Goal: Transaction & Acquisition: Purchase product/service

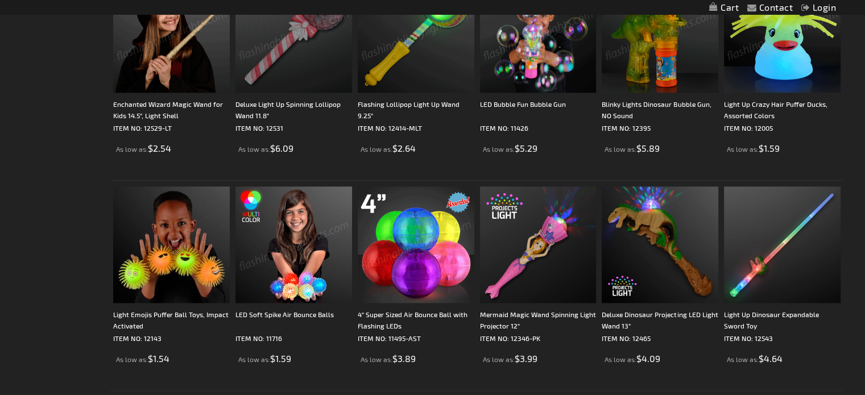
scroll to position [1001, 0]
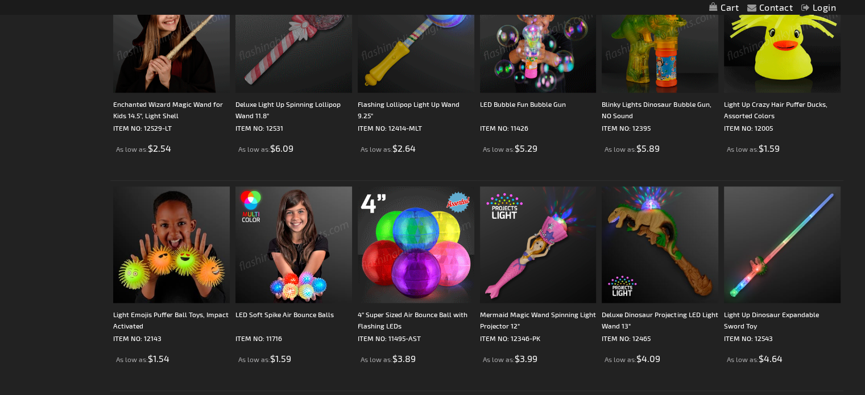
click at [409, 226] on img at bounding box center [416, 244] width 117 height 117
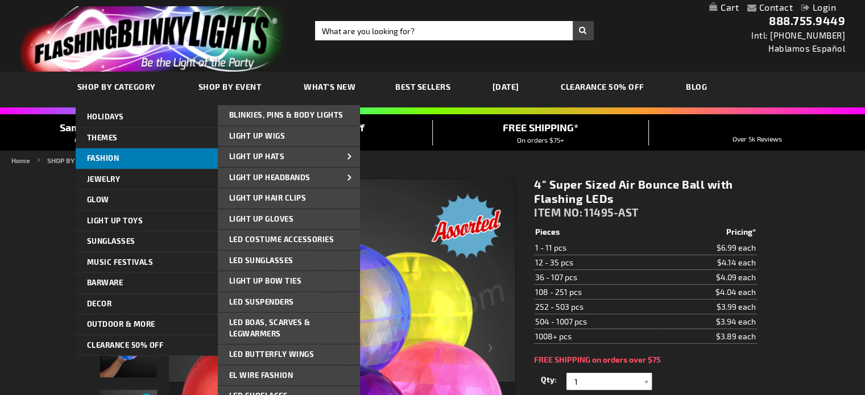
click at [118, 155] on span "FASHION" at bounding box center [103, 157] width 32 height 9
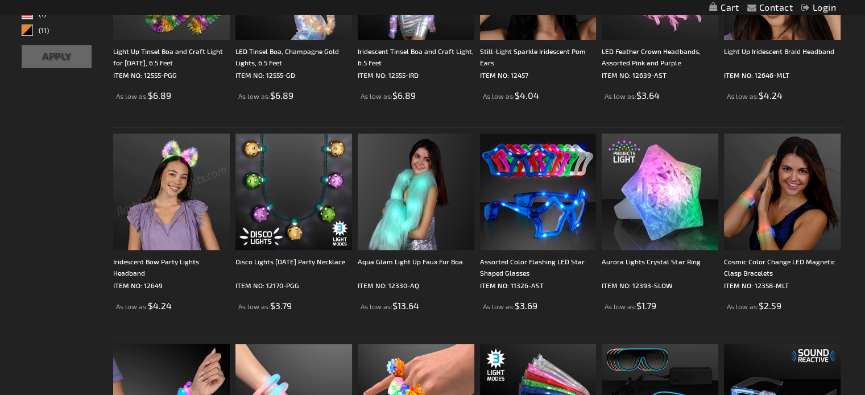
scroll to position [634, 0]
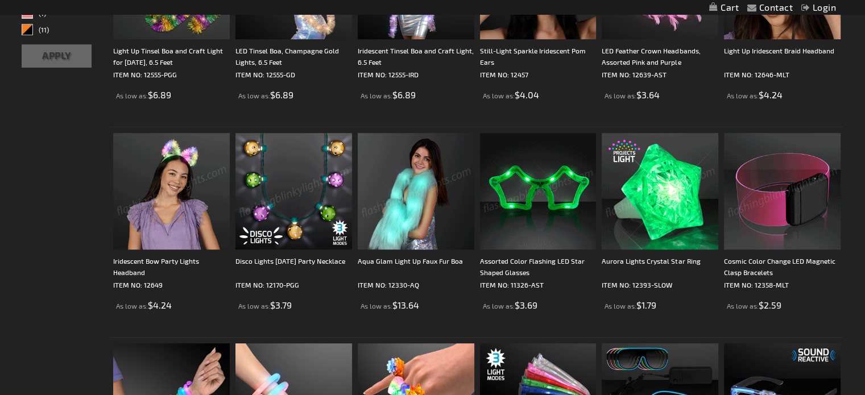
click at [780, 197] on img at bounding box center [782, 191] width 117 height 117
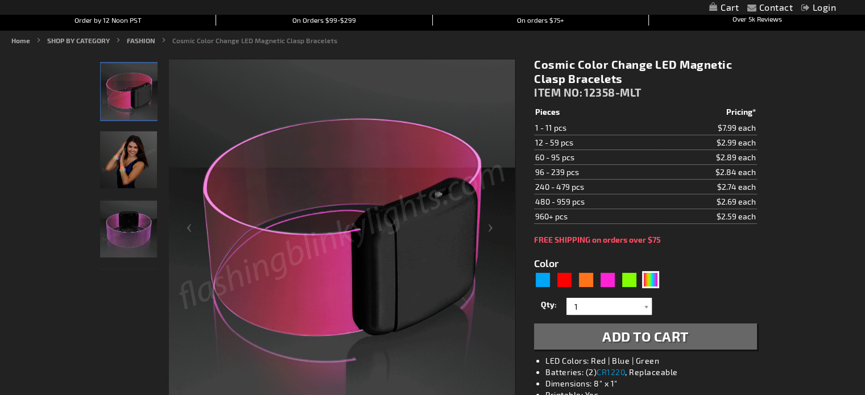
scroll to position [121, 0]
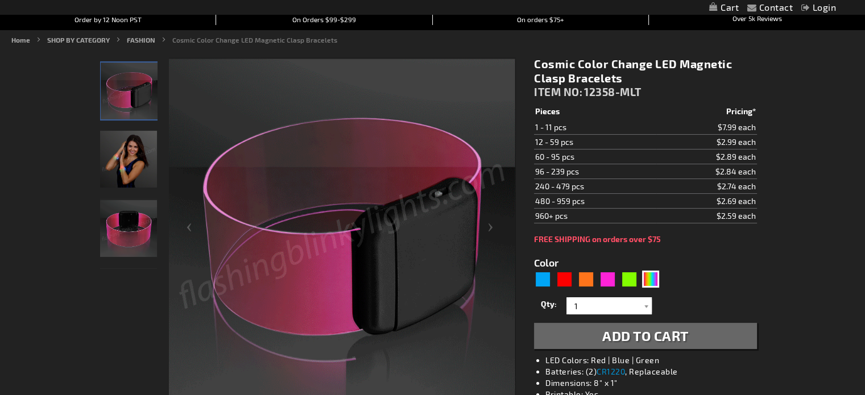
click at [136, 173] on img "Female wearing Color Change Light Up Cosmic LED Bracelet" at bounding box center [128, 159] width 57 height 57
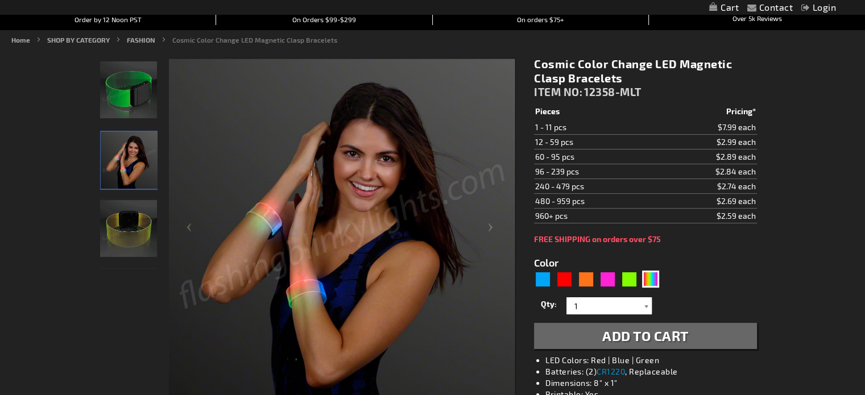
click at [646, 303] on div at bounding box center [645, 305] width 11 height 17
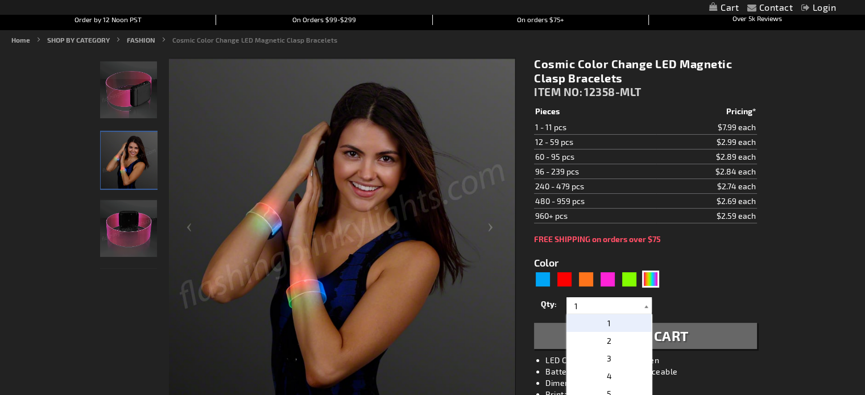
click at [646, 303] on div at bounding box center [645, 305] width 11 height 17
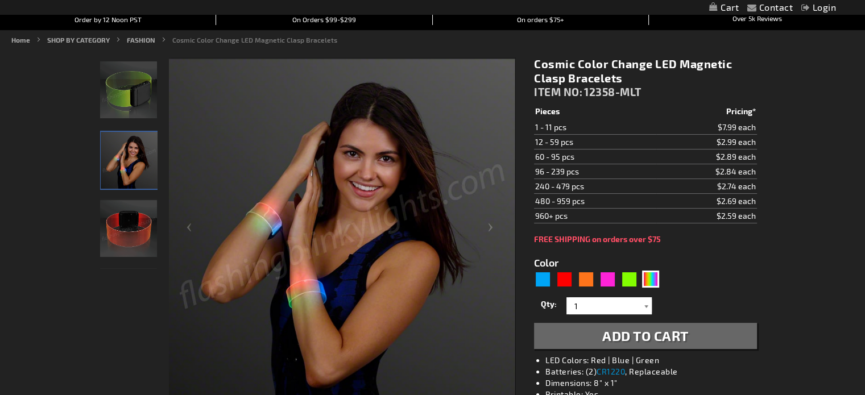
click at [646, 303] on div at bounding box center [645, 305] width 11 height 17
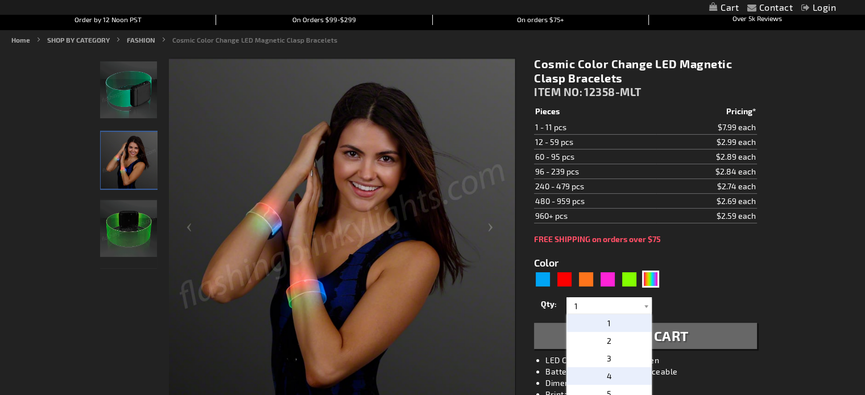
click at [629, 376] on p "4" at bounding box center [608, 376] width 85 height 18
type input "4"
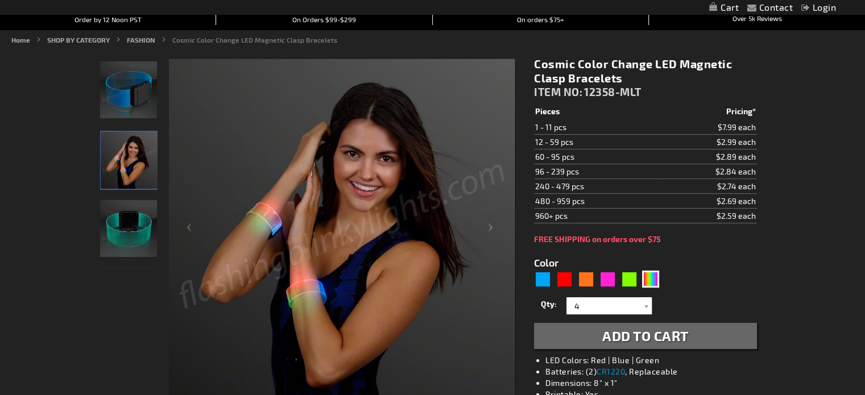
click at [682, 335] on span "Add to Cart" at bounding box center [645, 335] width 86 height 16
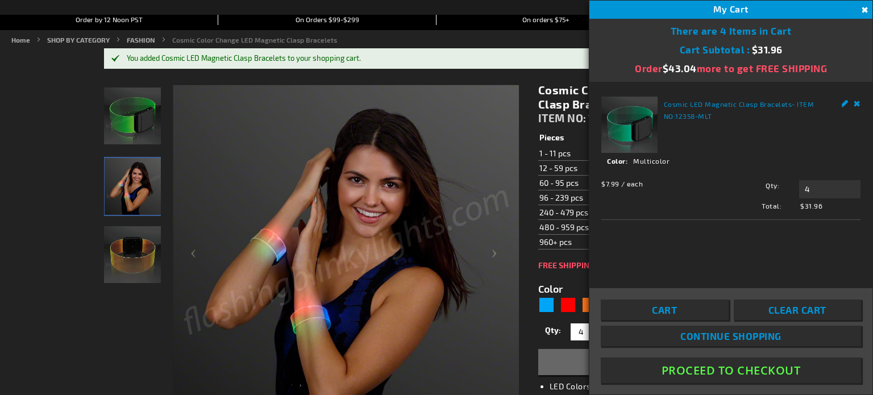
click at [864, 8] on button "Close" at bounding box center [864, 10] width 13 height 13
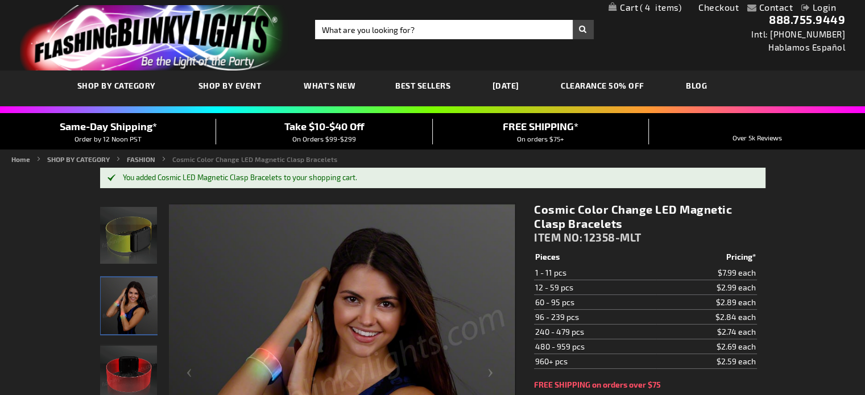
scroll to position [0, 0]
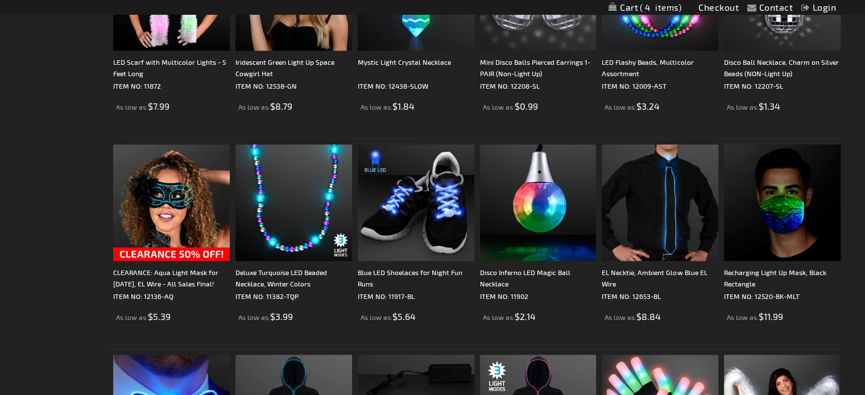
scroll to position [1464, 0]
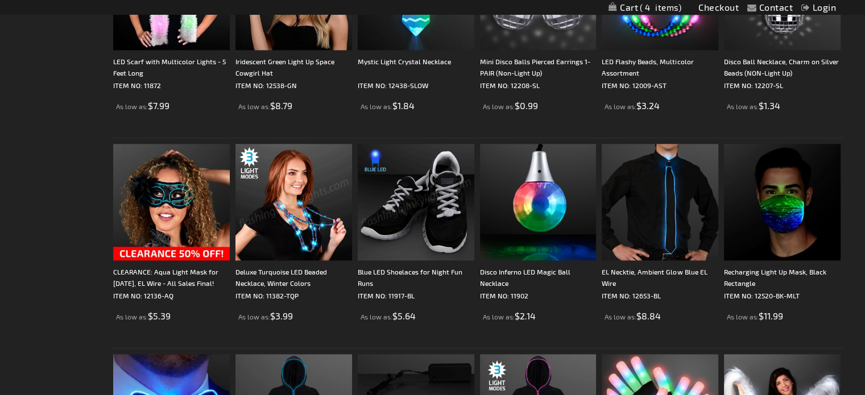
click at [402, 219] on img at bounding box center [416, 202] width 117 height 117
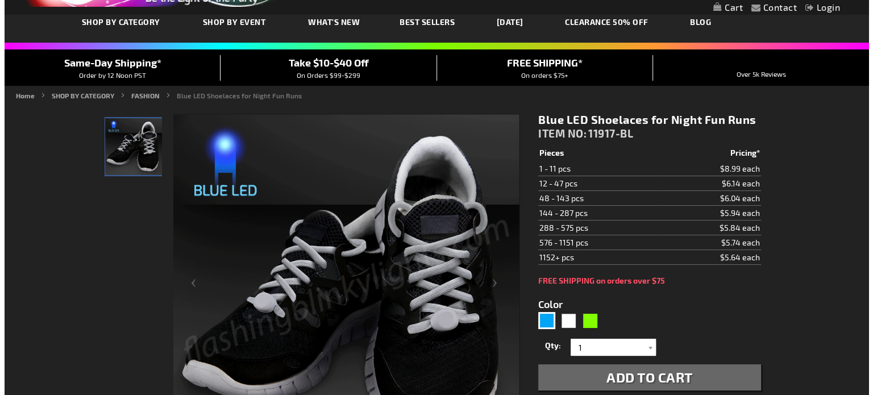
scroll to position [65, 0]
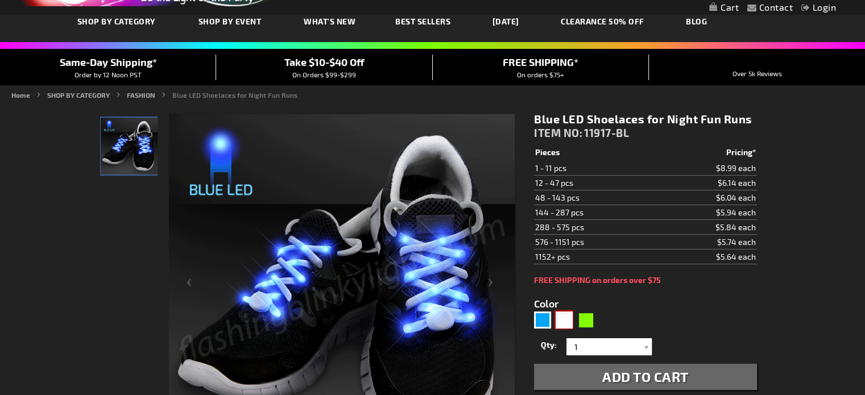
click at [566, 315] on div "White" at bounding box center [563, 320] width 17 height 17
type input "5646"
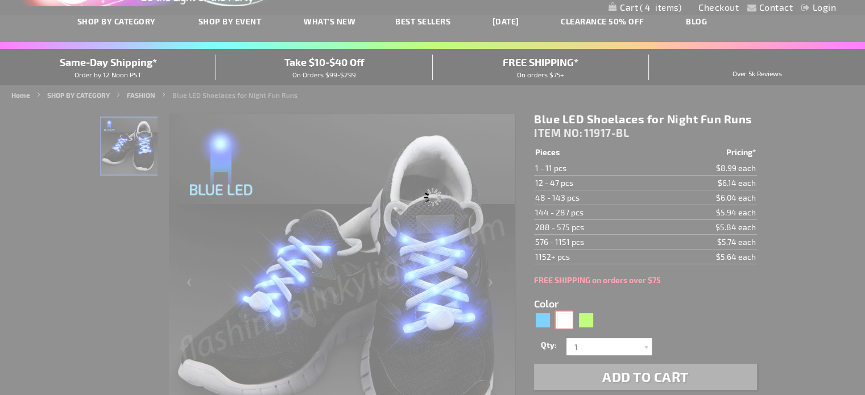
type input "11917-WT"
type input "Customize - White LED Shoelaces for Night Fun Runs - ITEM NO: 11917-WT"
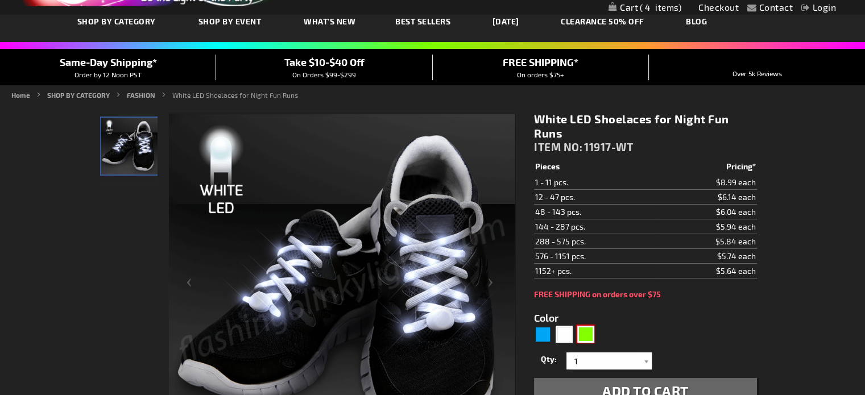
click at [589, 336] on div "Green" at bounding box center [585, 334] width 17 height 17
type input "5648"
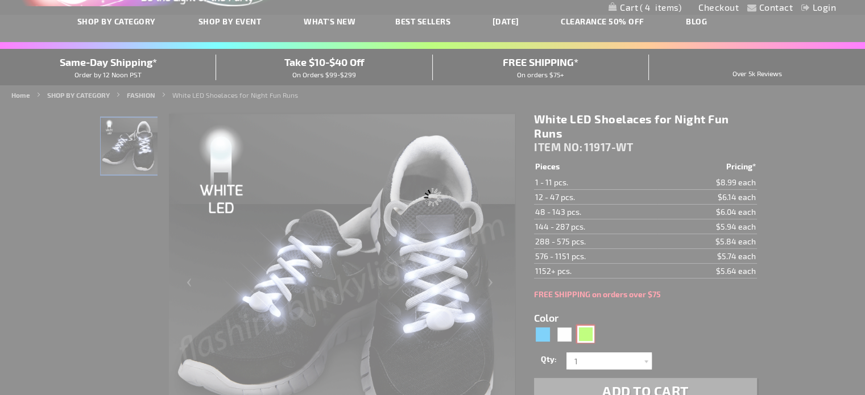
type input "11917-GN"
type input "Customize - Jade Light Up Shoelaces for Night Runs - ITEM NO: 11917-GN"
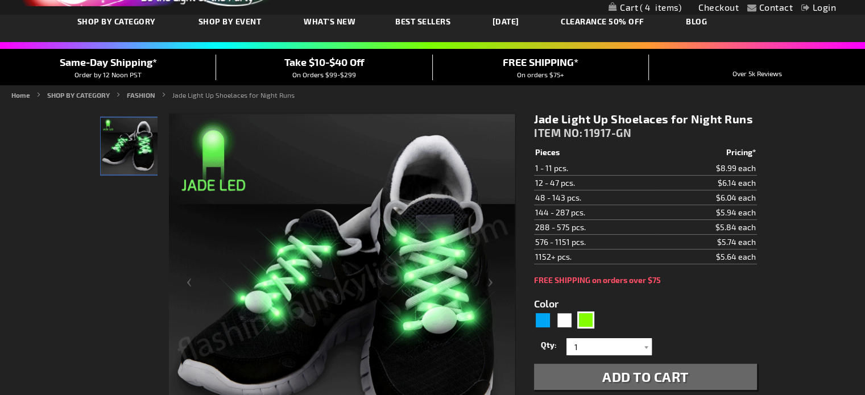
click at [650, 379] on span "Add to Cart" at bounding box center [645, 376] width 86 height 16
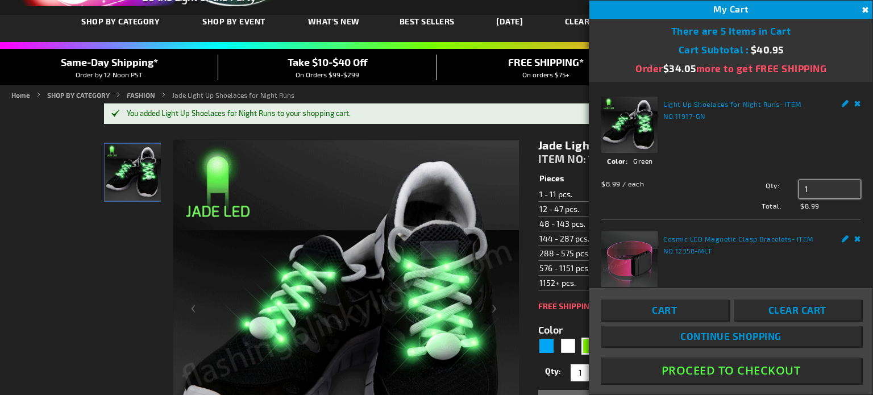
click at [807, 184] on input "1" at bounding box center [829, 189] width 61 height 18
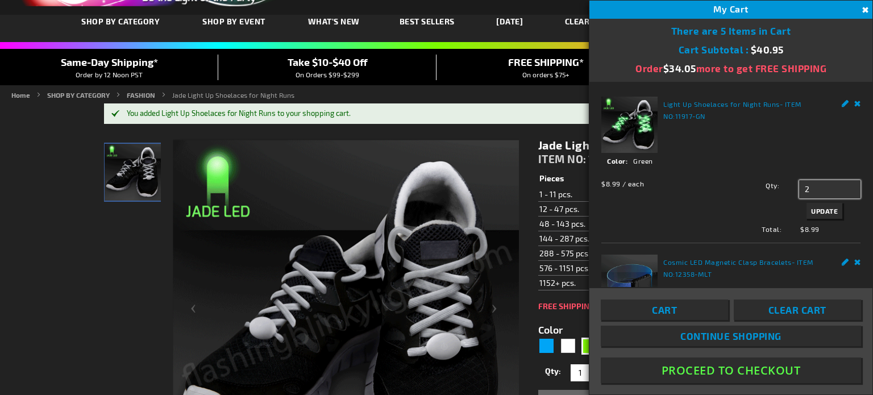
type input "2"
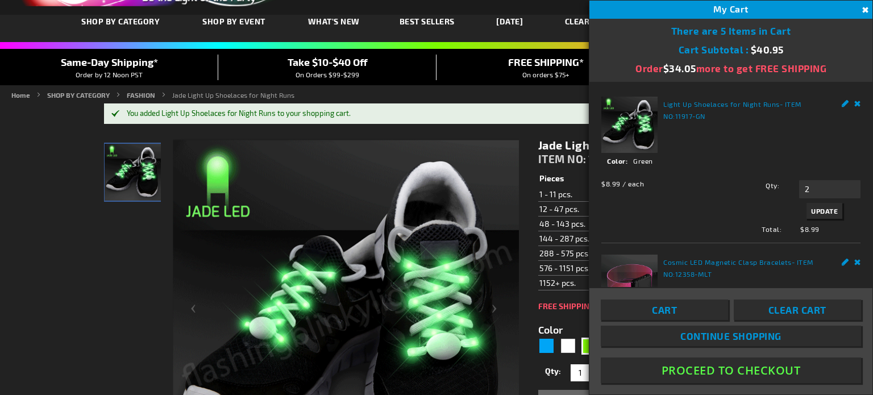
click at [823, 208] on span "Update" at bounding box center [824, 211] width 27 height 8
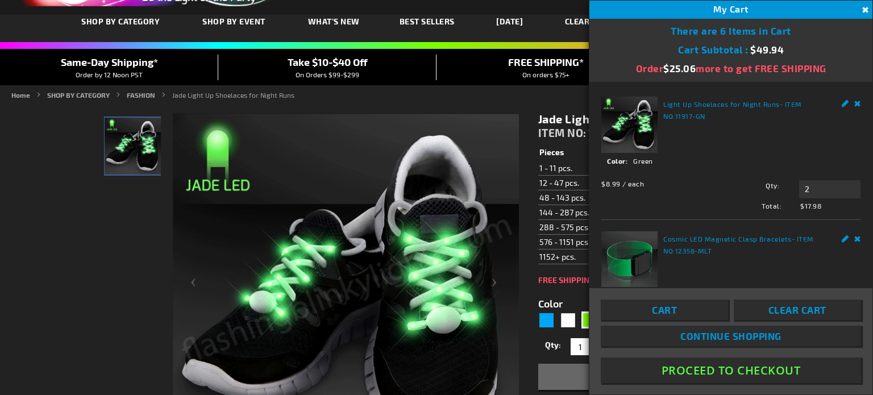
click at [864, 6] on button "Close" at bounding box center [864, 10] width 13 height 13
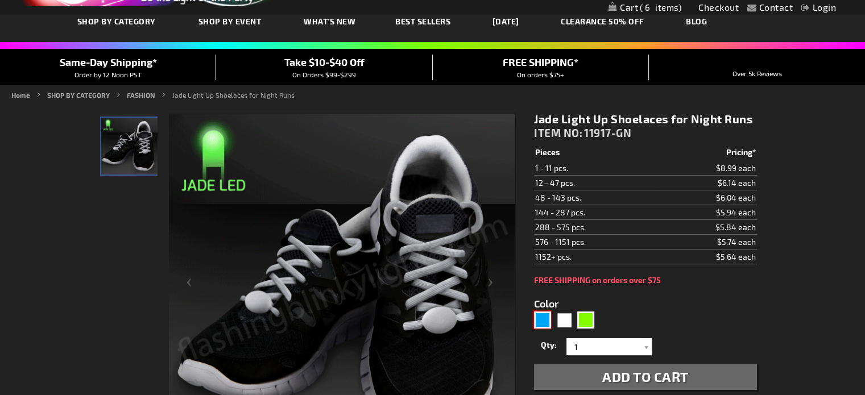
click at [540, 315] on div "Blue" at bounding box center [542, 320] width 17 height 17
type input "5629"
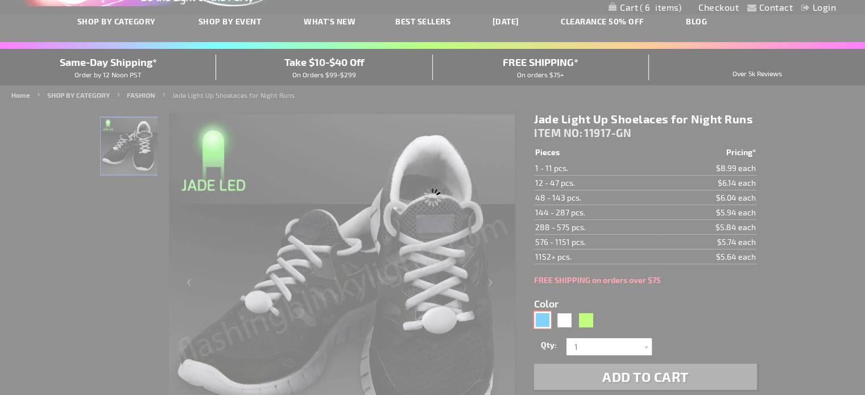
type input "11917-BL"
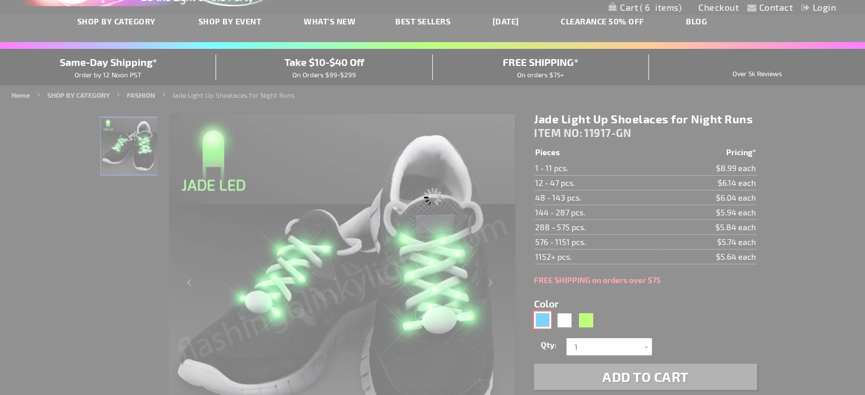
type input "Customize - Blue LED Shoelaces for Night Fun Runs - ITEM NO: 11917-BL"
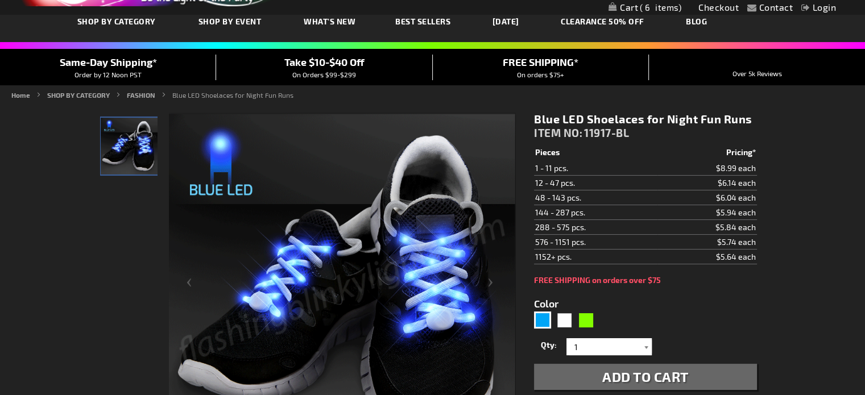
click at [646, 346] on div at bounding box center [645, 346] width 11 height 17
click at [609, 379] on p "2" at bounding box center [608, 382] width 85 height 18
type input "2"
click at [621, 380] on span "Add to Cart" at bounding box center [645, 376] width 86 height 16
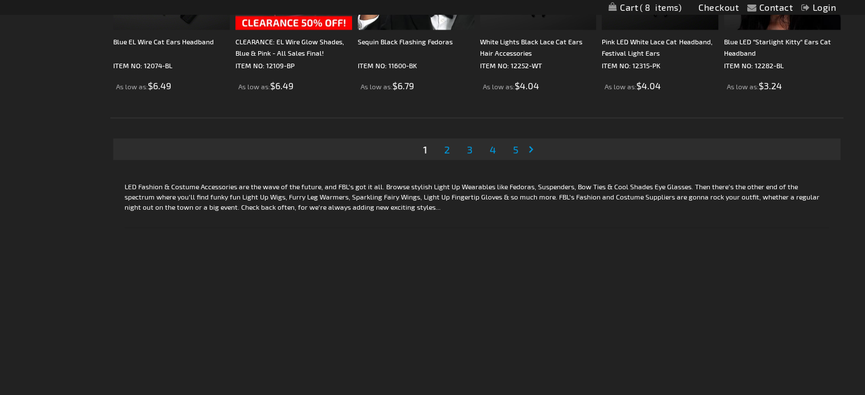
scroll to position [2316, 0]
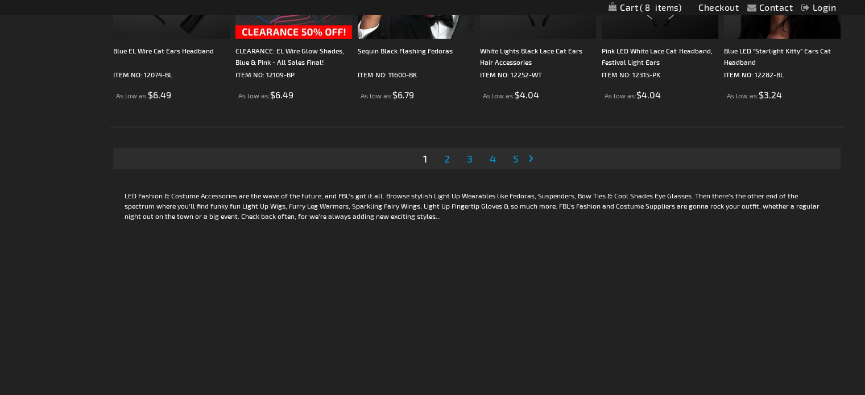
click at [532, 156] on link "Page Next" at bounding box center [533, 158] width 11 height 17
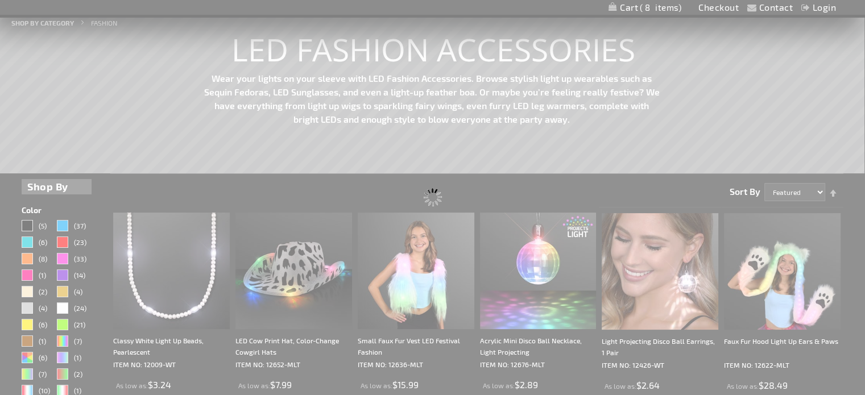
scroll to position [151, 0]
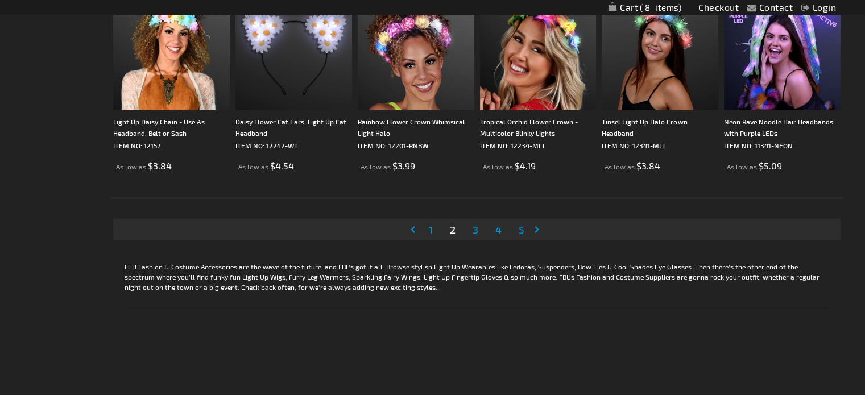
scroll to position [2249, 0]
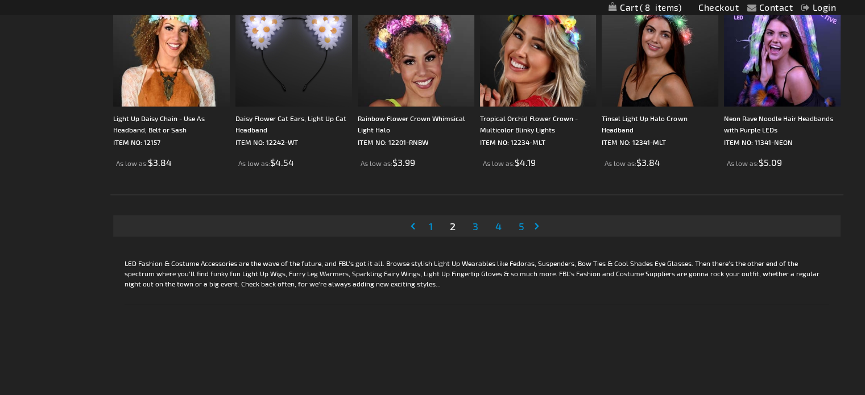
click at [473, 222] on span "3" at bounding box center [475, 226] width 6 height 13
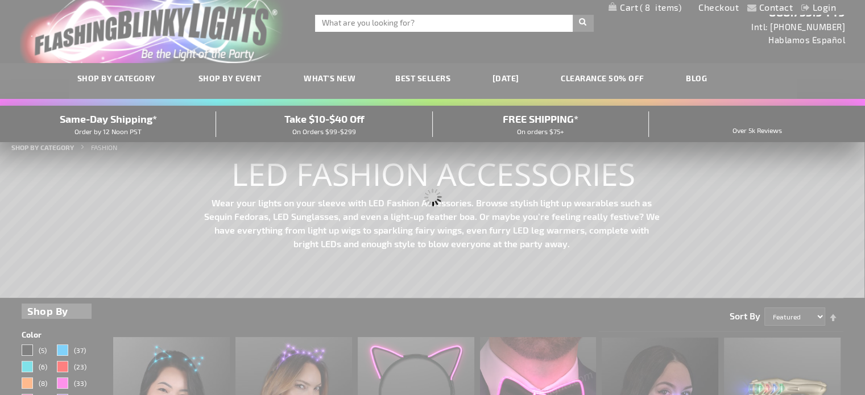
scroll to position [0, 0]
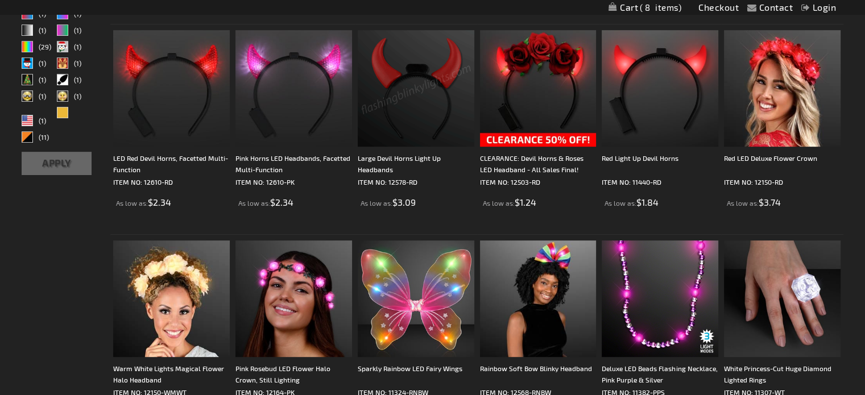
scroll to position [534, 0]
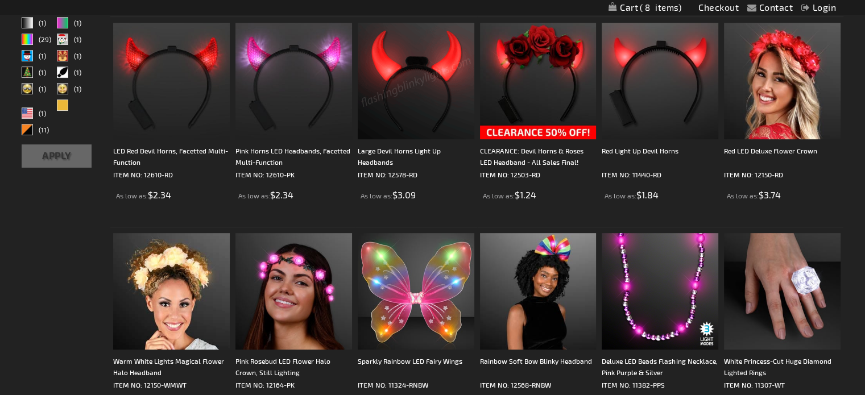
click at [473, 222] on li "Large Devil Horns Light Up Headbands ITEM NO: 12578-RD As low as $3.09" at bounding box center [416, 121] width 122 height 210
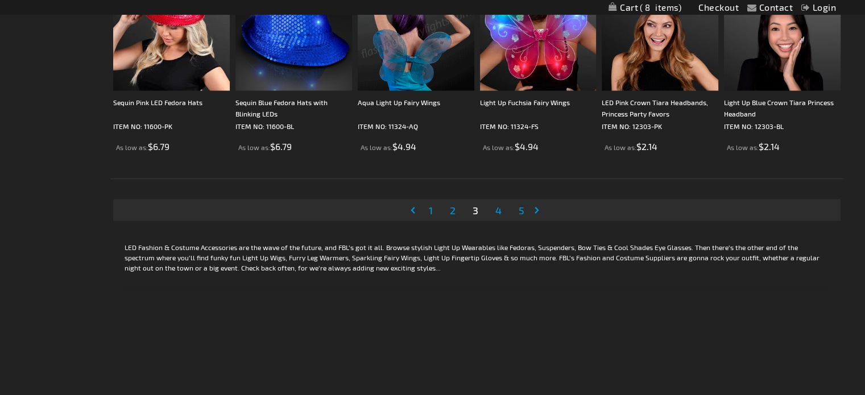
scroll to position [2290, 0]
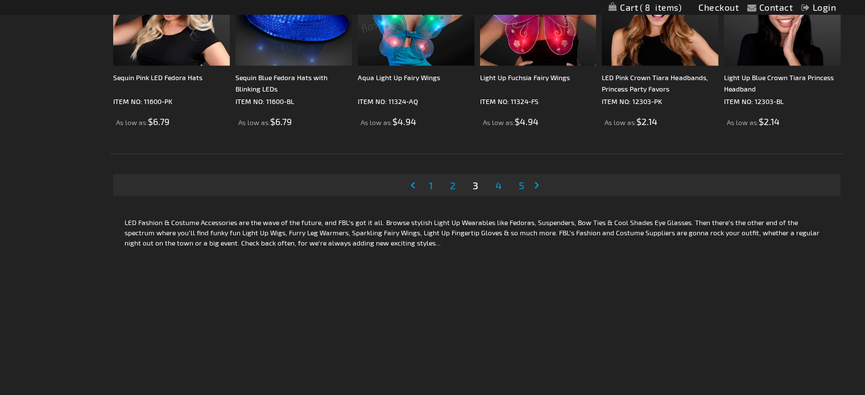
click at [500, 180] on span "4" at bounding box center [498, 185] width 6 height 13
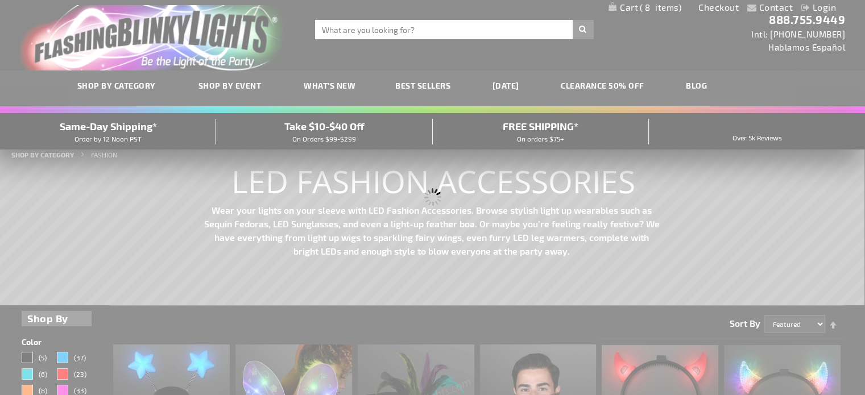
scroll to position [0, 0]
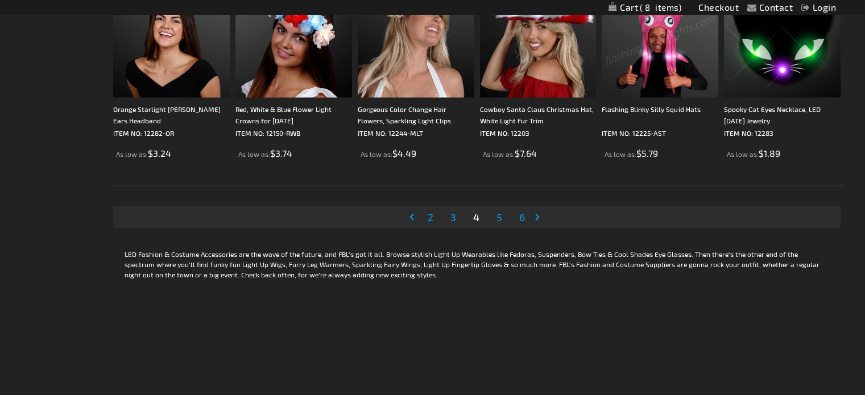
scroll to position [2259, 0]
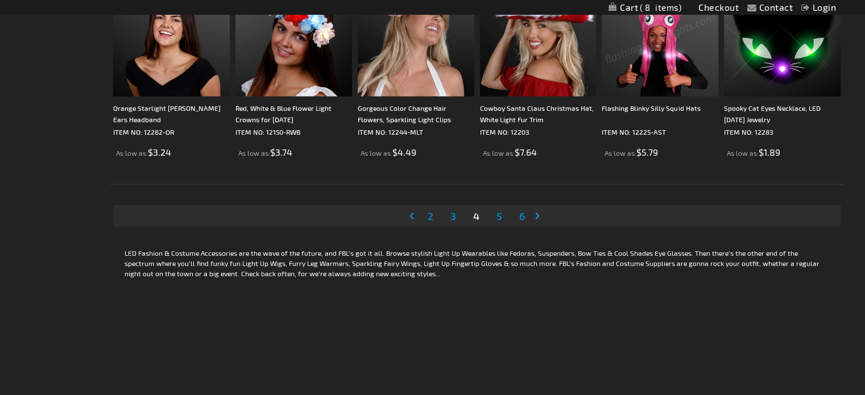
click at [500, 217] on span "5" at bounding box center [499, 216] width 6 height 13
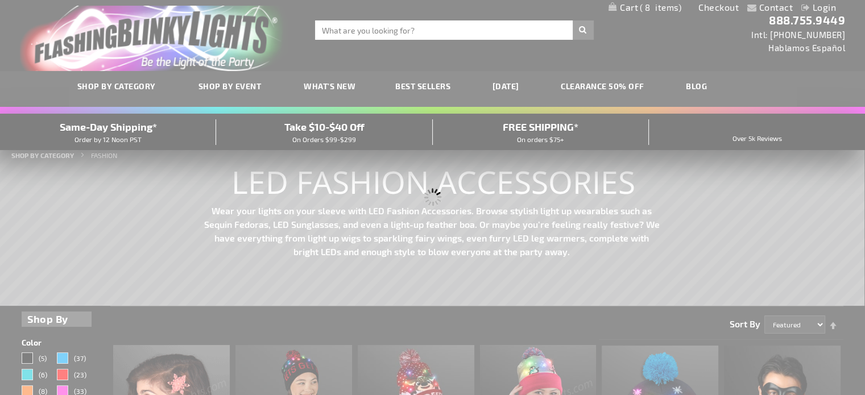
scroll to position [0, 0]
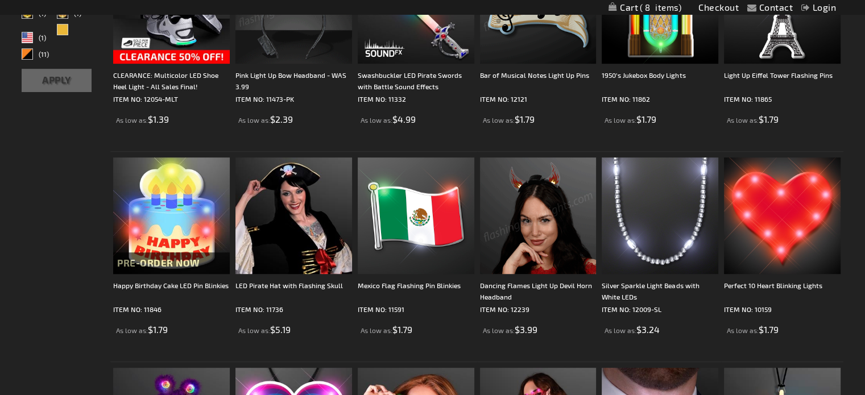
scroll to position [611, 0]
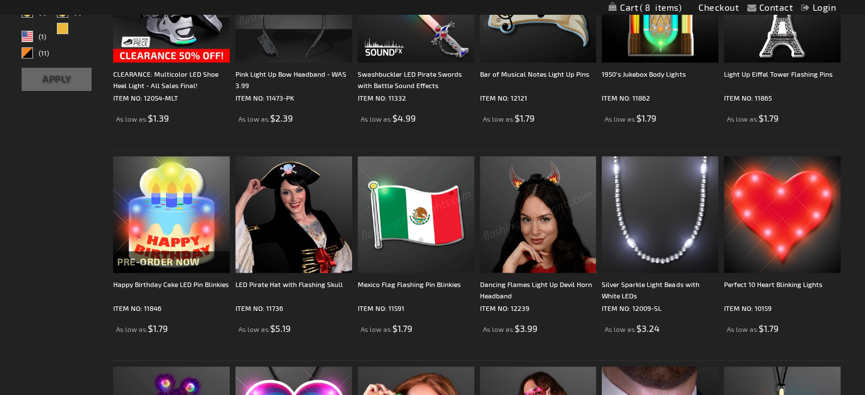
click at [405, 231] on img at bounding box center [416, 214] width 117 height 117
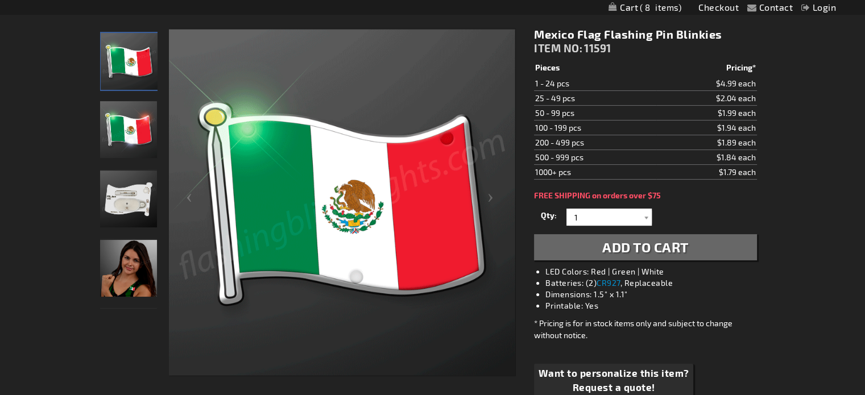
scroll to position [151, 0]
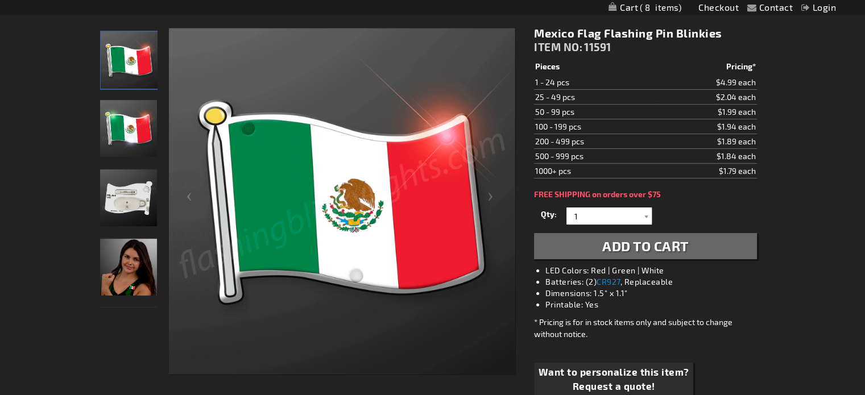
click at [125, 266] on img "Woman wearing Mexican Flag Flashing Pin" at bounding box center [128, 267] width 57 height 57
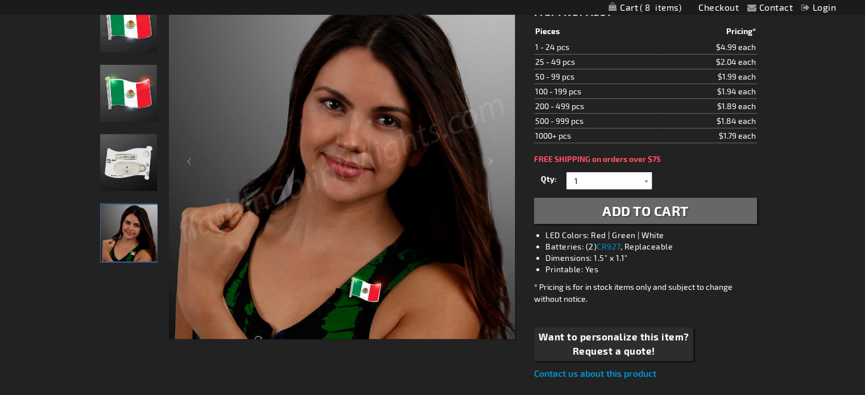
scroll to position [189, 0]
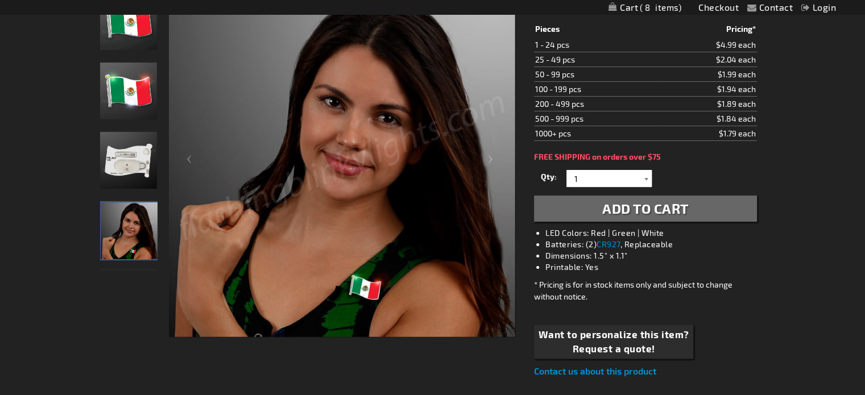
click at [641, 177] on div at bounding box center [645, 178] width 11 height 17
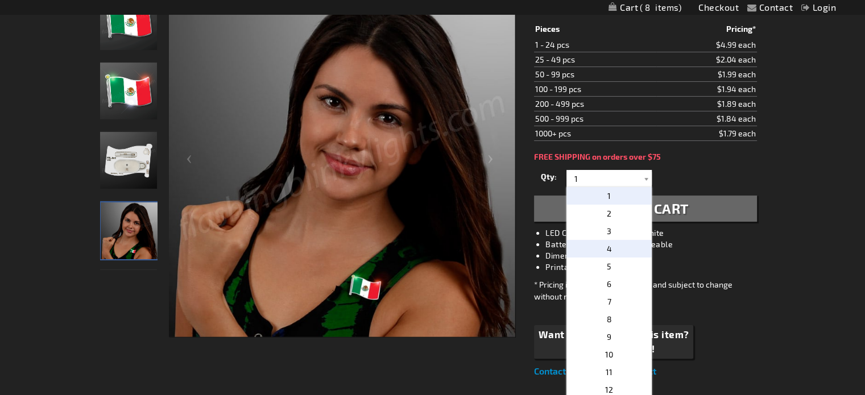
click at [626, 247] on p "4" at bounding box center [608, 249] width 85 height 18
type input "4"
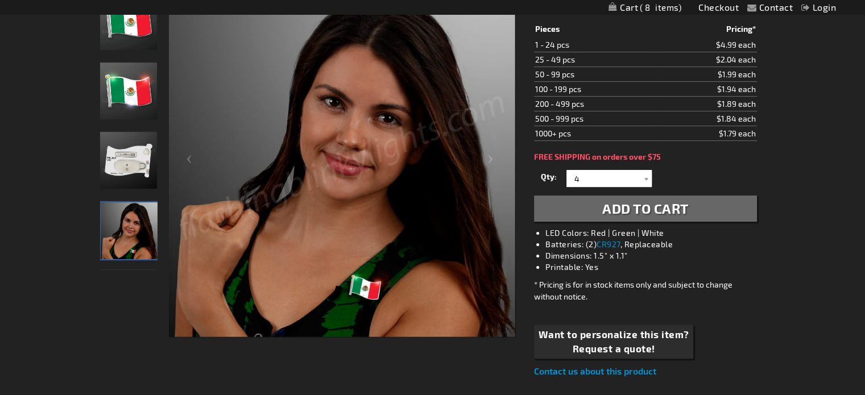
click at [671, 210] on span "Add to Cart" at bounding box center [645, 208] width 86 height 16
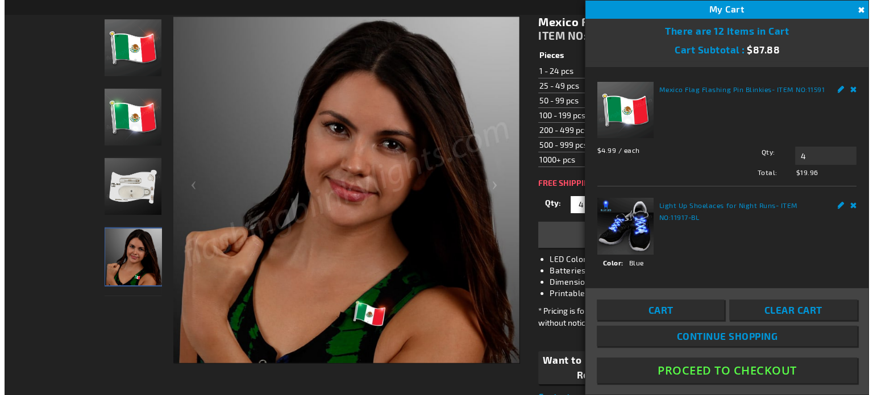
scroll to position [214, 0]
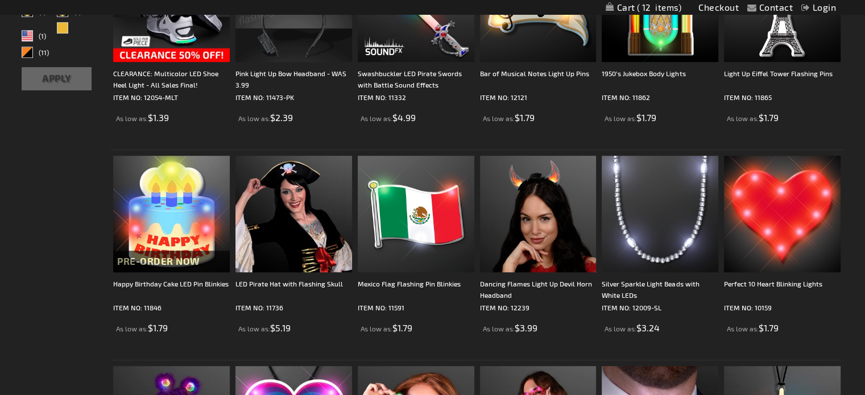
scroll to position [611, 0]
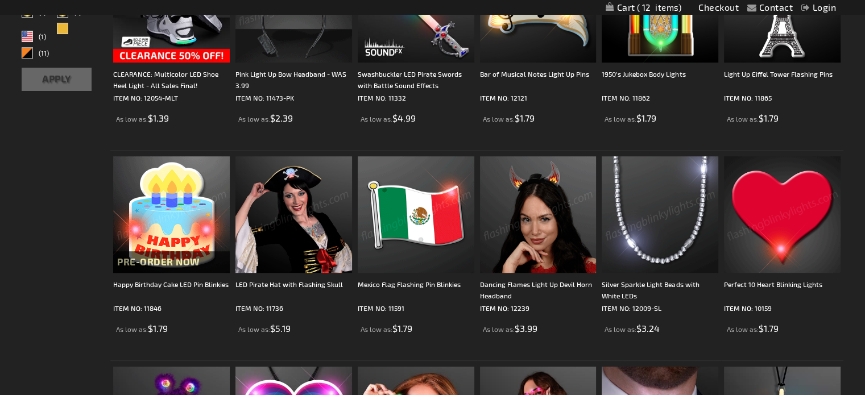
click at [787, 218] on img at bounding box center [782, 214] width 117 height 117
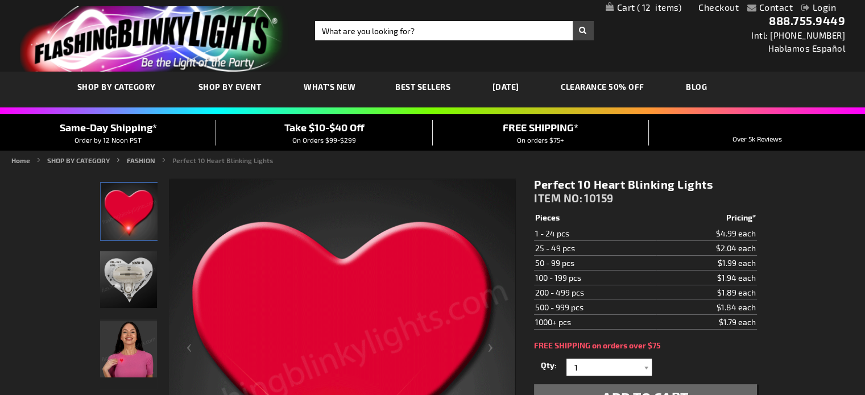
click at [134, 352] on img "Woman wearing Perfect 10 LED Light Up Heart Blinky Pin" at bounding box center [128, 349] width 57 height 57
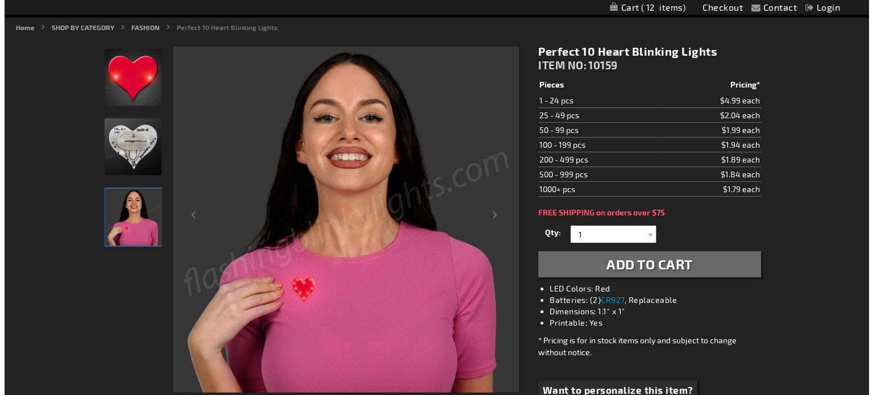
scroll to position [132, 0]
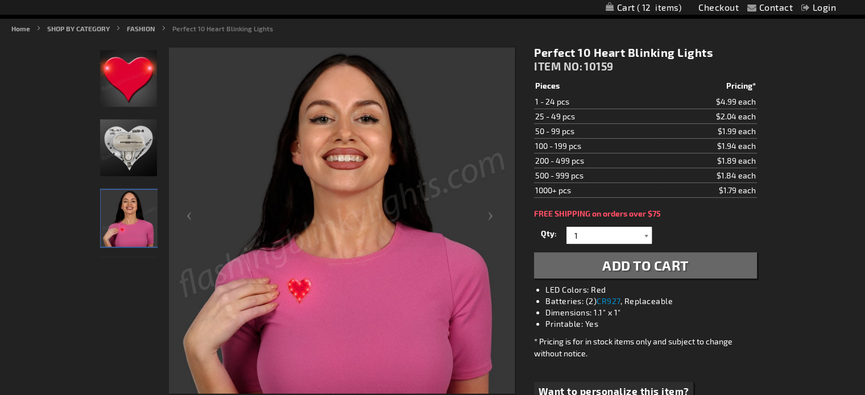
click at [645, 234] on div at bounding box center [645, 235] width 11 height 17
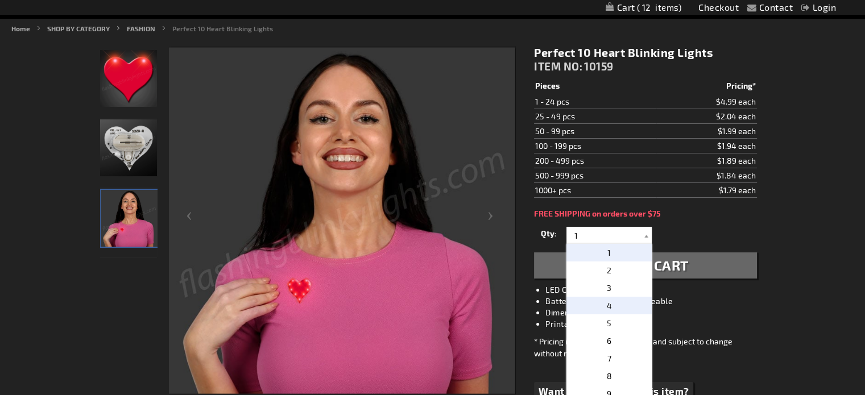
click at [619, 302] on p "4" at bounding box center [608, 306] width 85 height 18
type input "4"
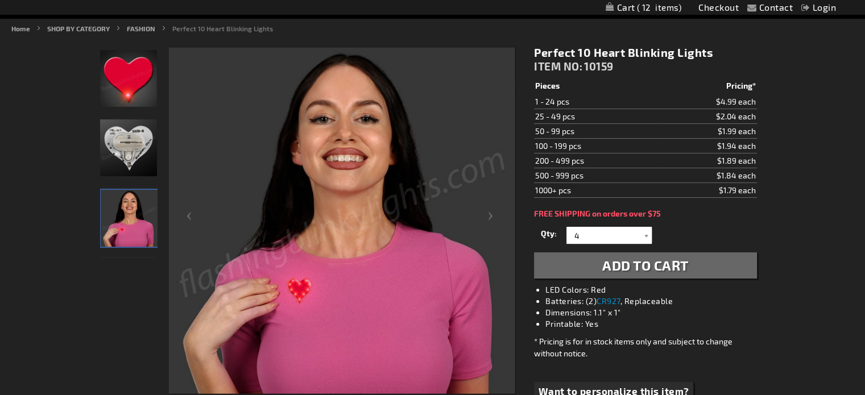
click at [652, 272] on button "Add to Cart" at bounding box center [645, 265] width 222 height 26
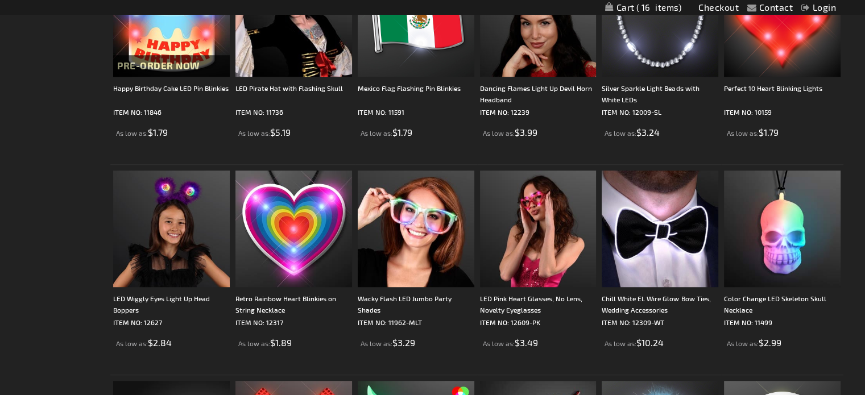
scroll to position [807, 0]
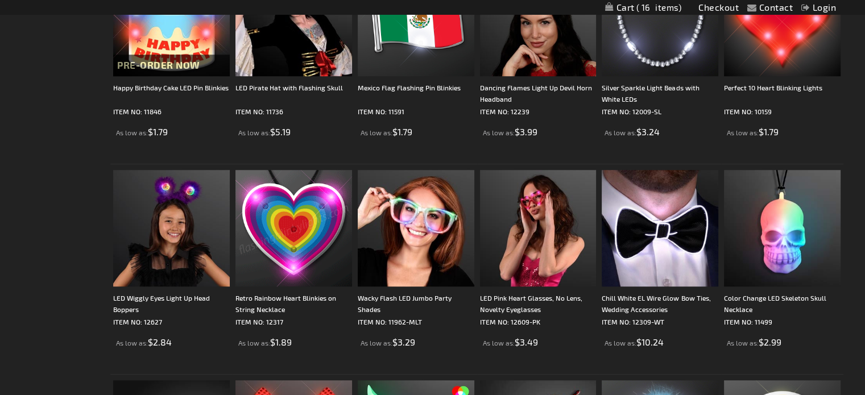
click at [308, 231] on img at bounding box center [293, 228] width 117 height 117
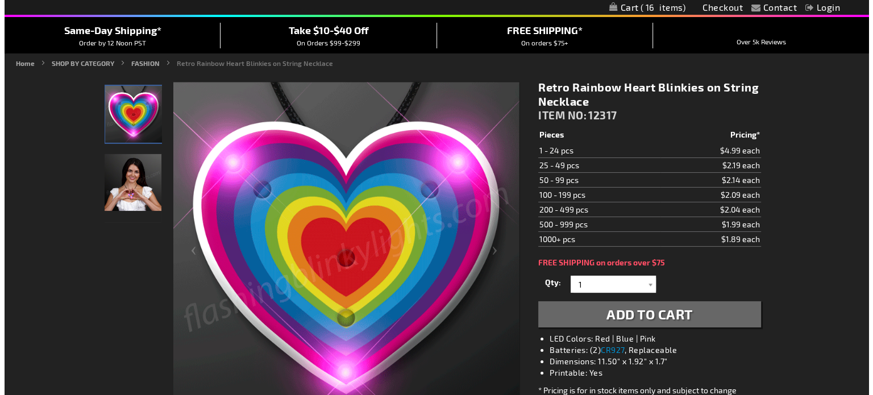
scroll to position [98, 0]
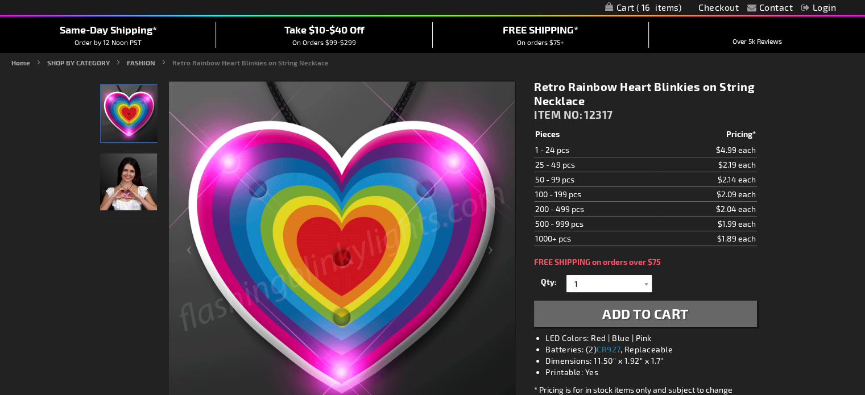
click at [125, 184] on img "Female wearing Retro Rainbow Heart Light Up Blinky Necklace" at bounding box center [128, 181] width 57 height 57
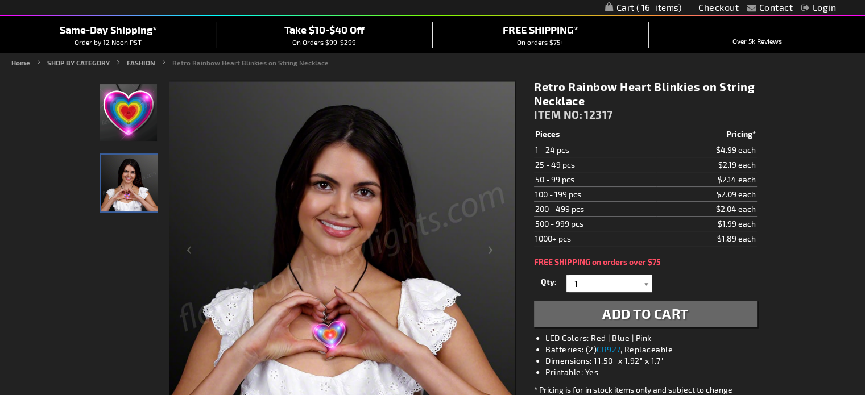
click at [648, 281] on div at bounding box center [645, 283] width 11 height 17
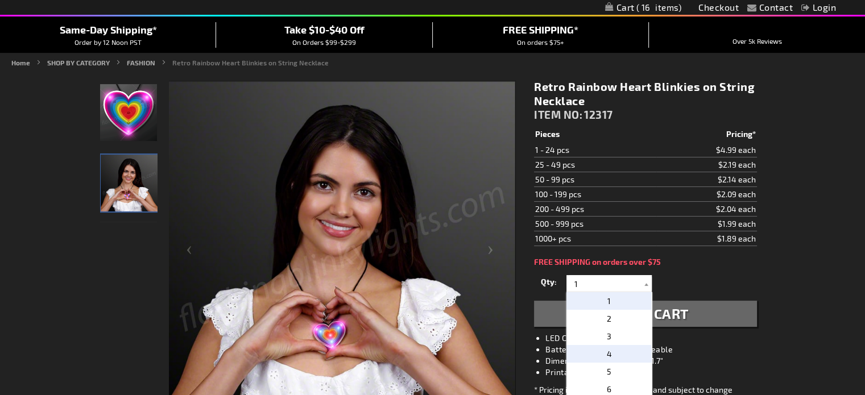
click at [621, 353] on p "4" at bounding box center [608, 354] width 85 height 18
type input "4"
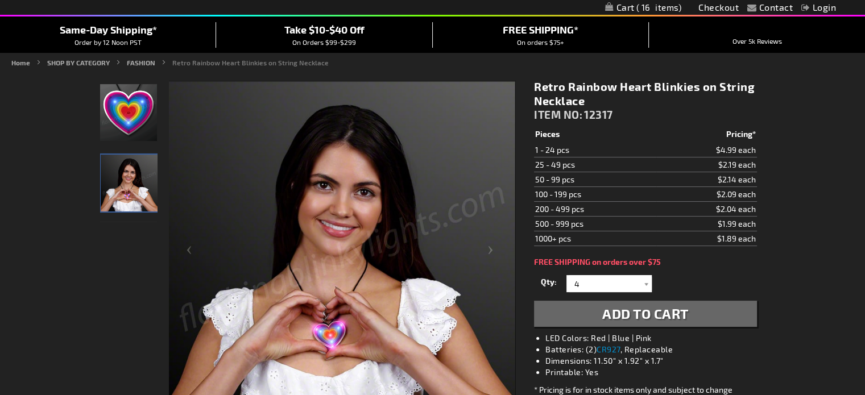
click at [653, 311] on span "Add to Cart" at bounding box center [645, 313] width 86 height 16
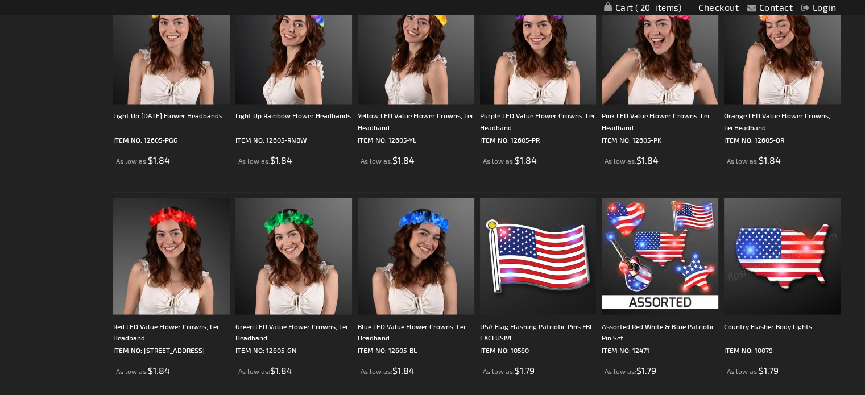
scroll to position [2256, 0]
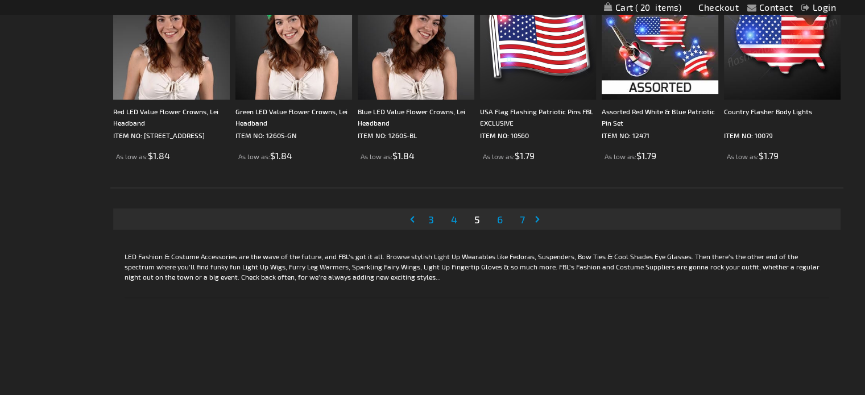
click at [500, 219] on span "6" at bounding box center [500, 219] width 6 height 13
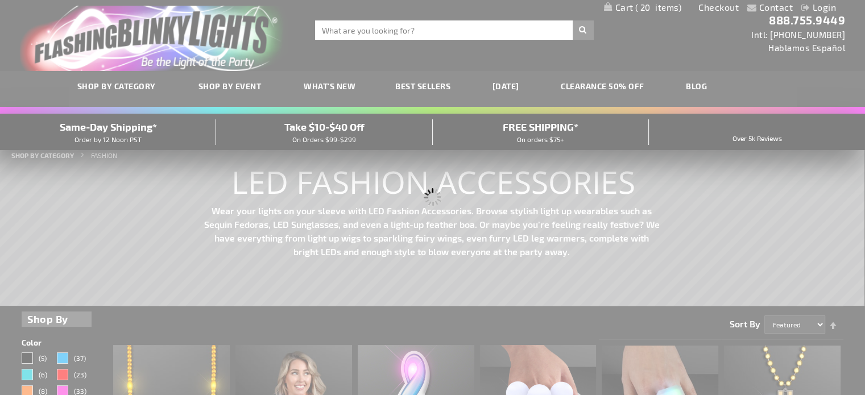
scroll to position [0, 0]
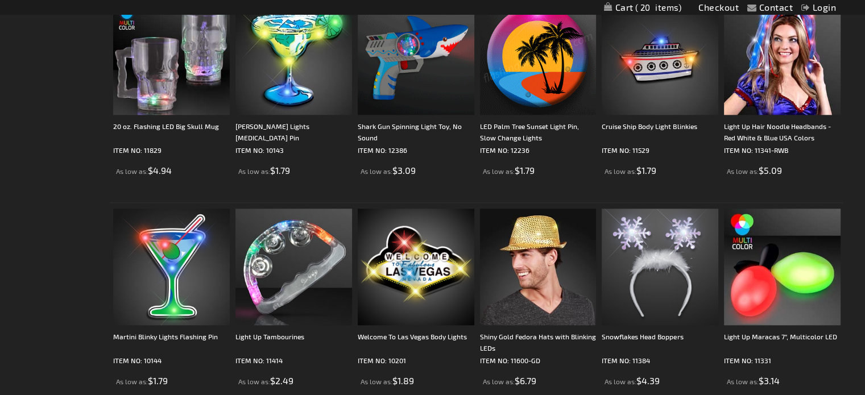
scroll to position [1213, 0]
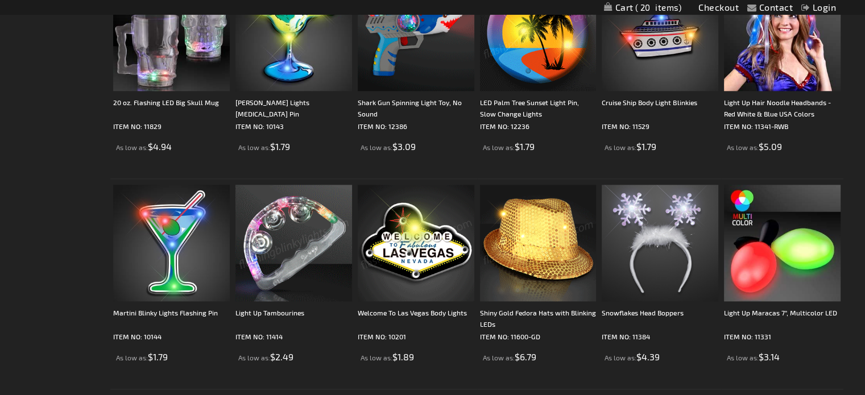
click at [285, 246] on img at bounding box center [293, 243] width 117 height 117
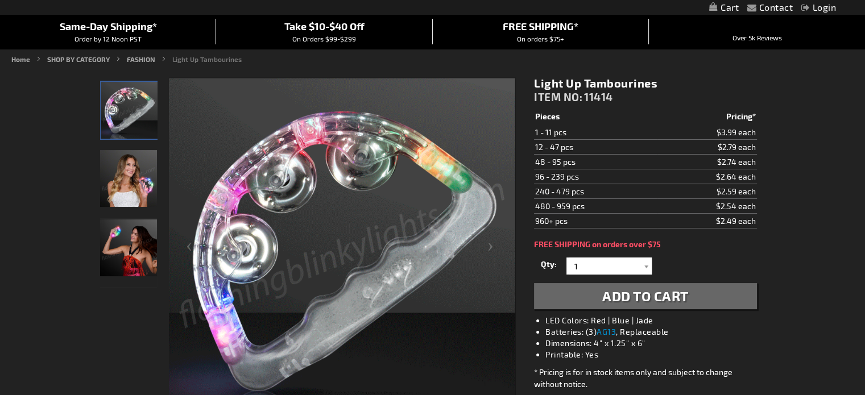
scroll to position [109, 0]
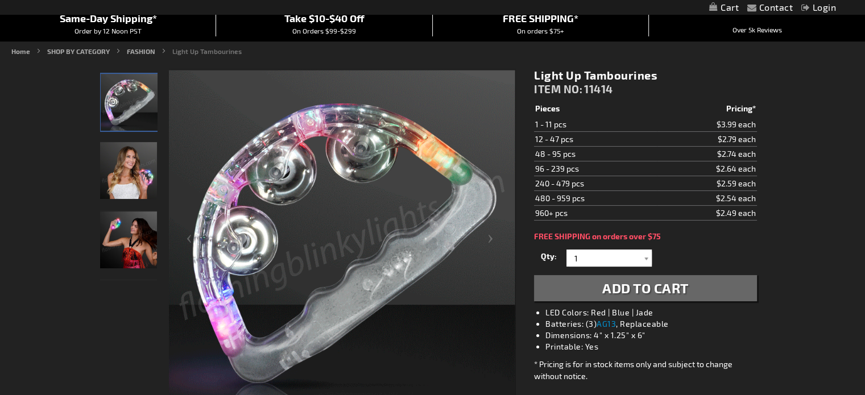
click at [135, 226] on img "Female displaying LED Light Up Tambourines" at bounding box center [128, 239] width 57 height 57
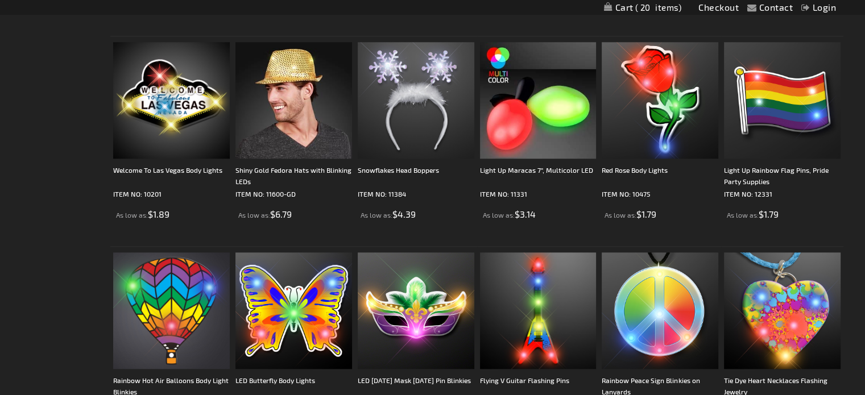
scroll to position [1145, 0]
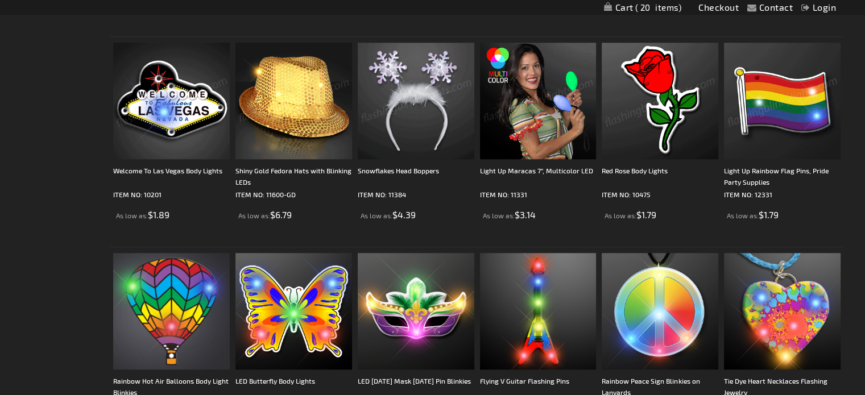
click at [777, 94] on img at bounding box center [782, 101] width 117 height 117
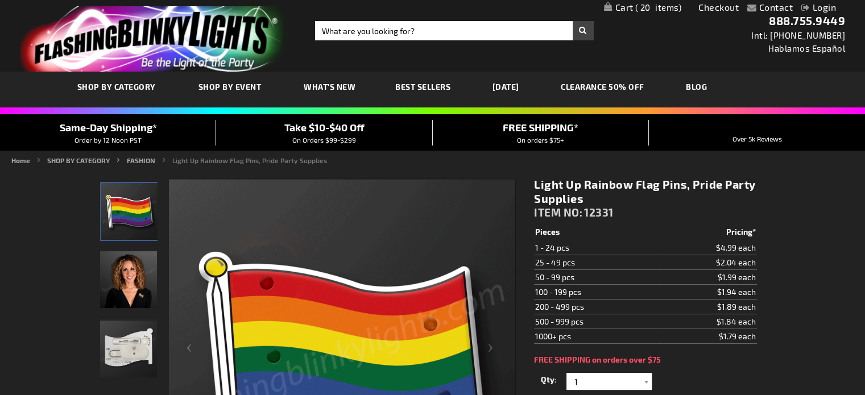
click at [123, 293] on img "Female wearing Light Up Rainbow Flag LED Pin" at bounding box center [128, 279] width 57 height 57
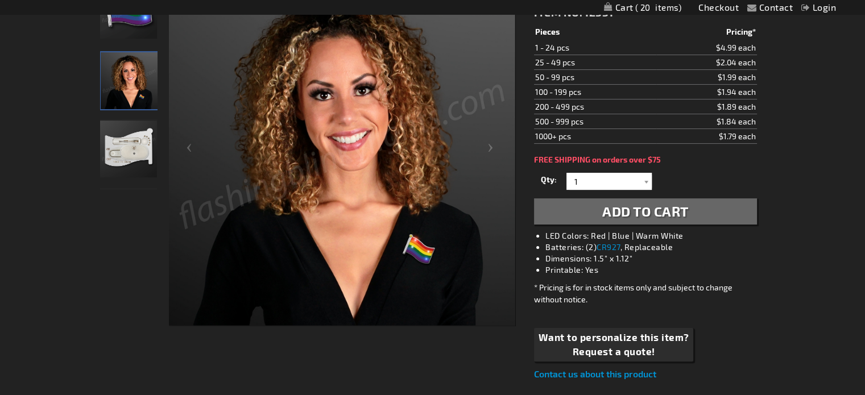
scroll to position [201, 0]
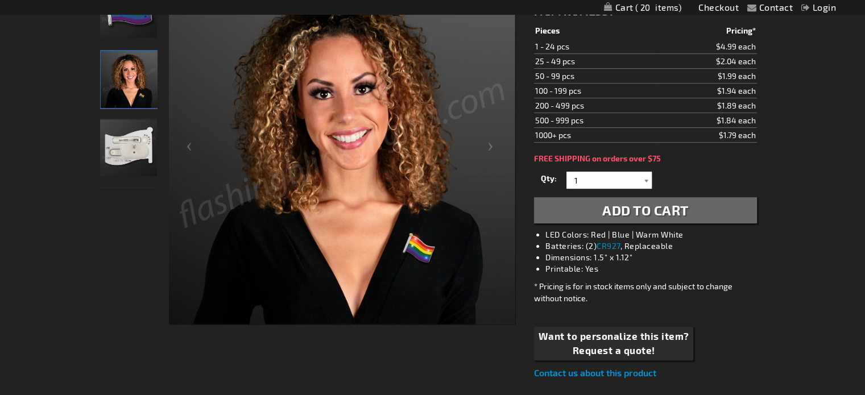
click at [645, 176] on div at bounding box center [645, 180] width 11 height 17
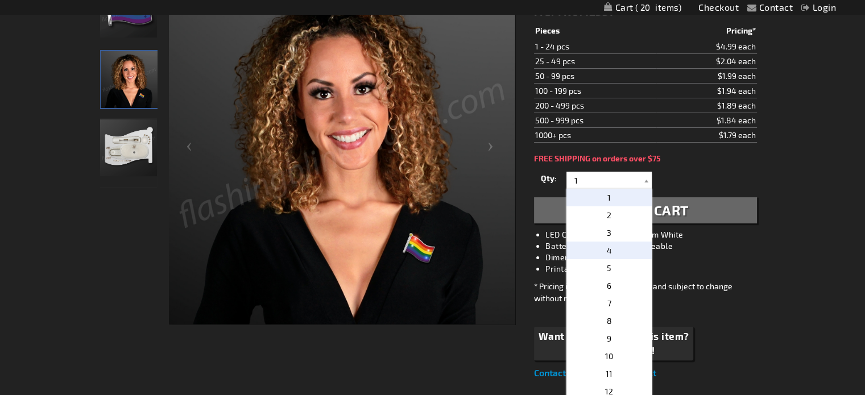
click at [619, 247] on p "4" at bounding box center [608, 251] width 85 height 18
type input "4"
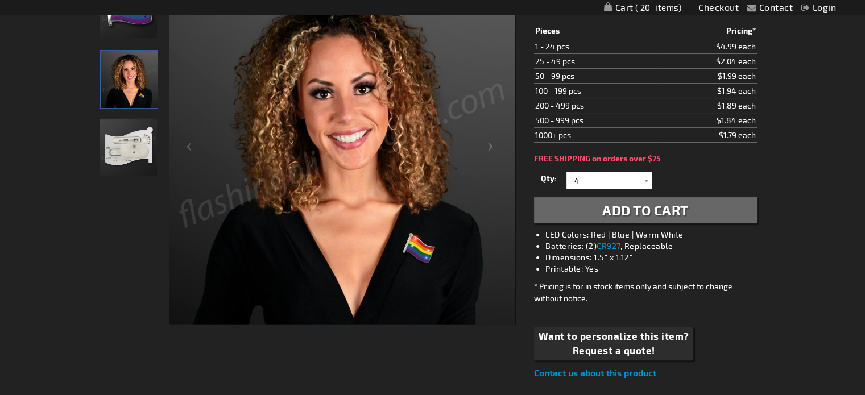
click at [649, 210] on span "Add to Cart" at bounding box center [645, 210] width 86 height 16
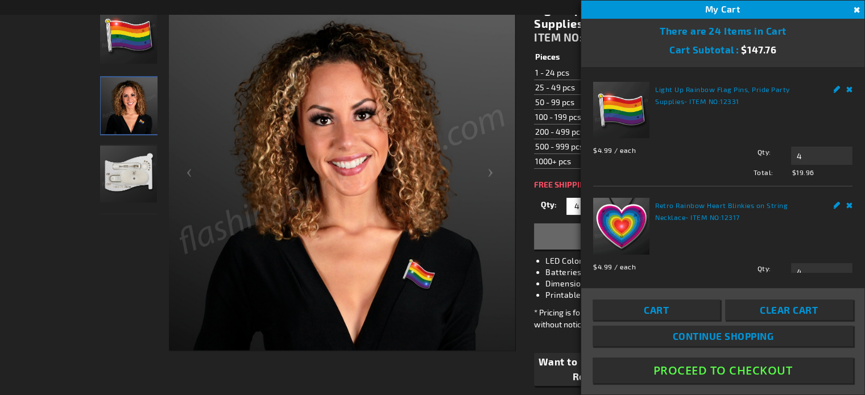
scroll to position [227, 0]
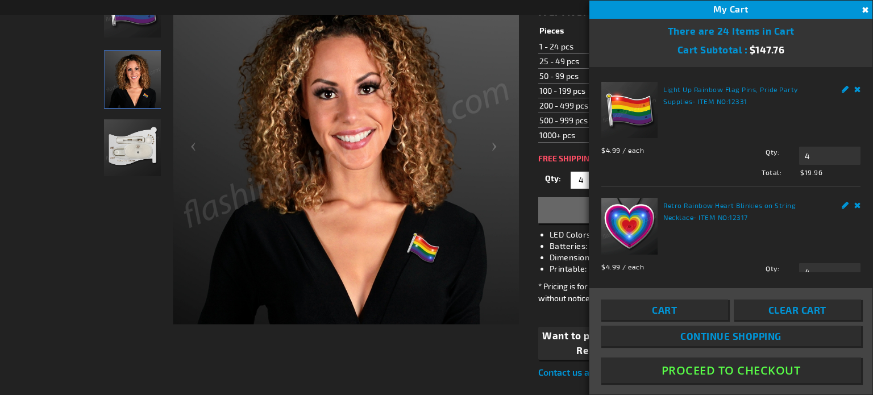
click at [118, 268] on div at bounding box center [132, 151] width 57 height 348
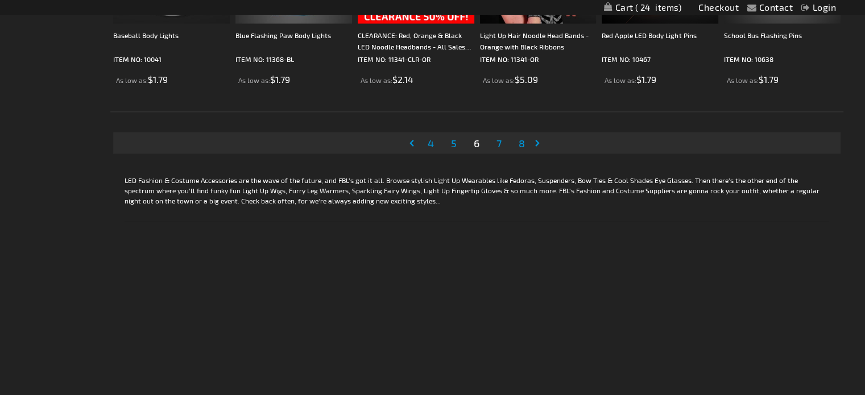
scroll to position [2332, 0]
click at [500, 139] on span "7" at bounding box center [498, 142] width 5 height 13
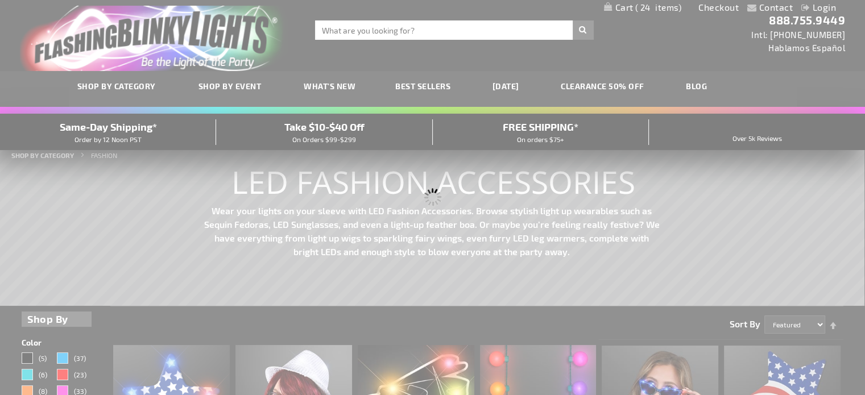
scroll to position [0, 0]
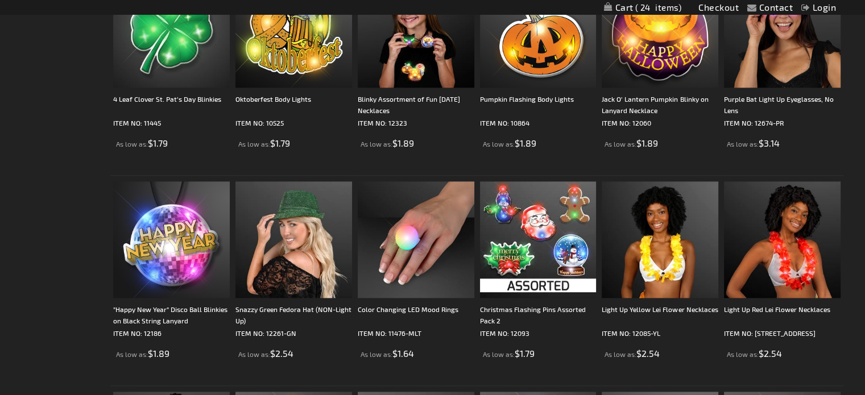
scroll to position [1701, 0]
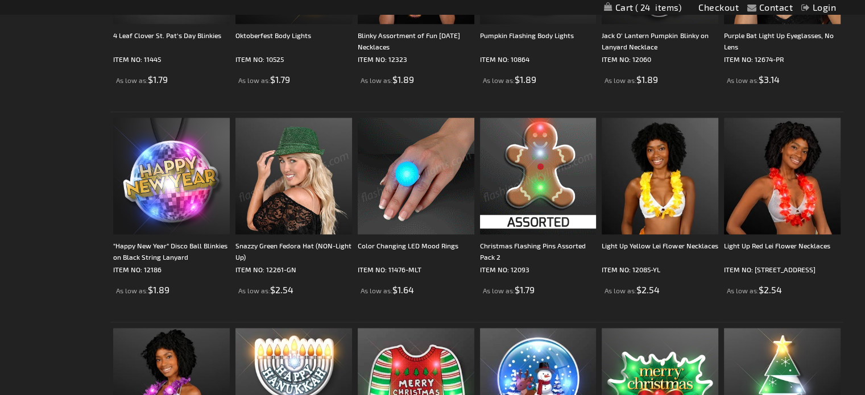
click at [414, 173] on img at bounding box center [416, 176] width 117 height 117
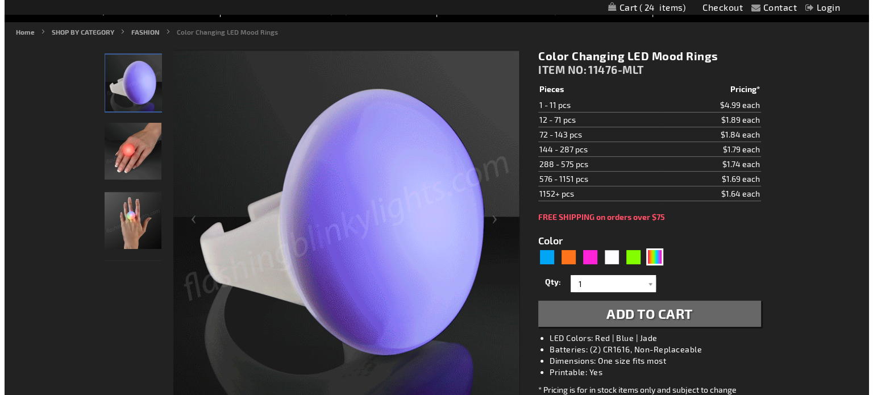
scroll to position [129, 0]
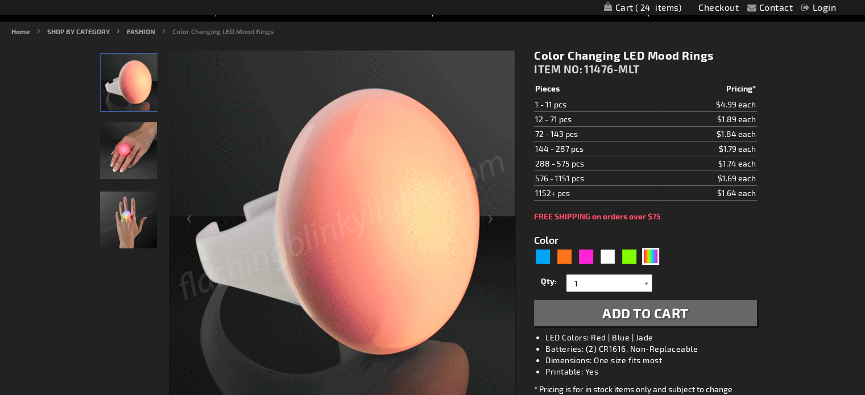
click at [643, 281] on div at bounding box center [645, 283] width 11 height 17
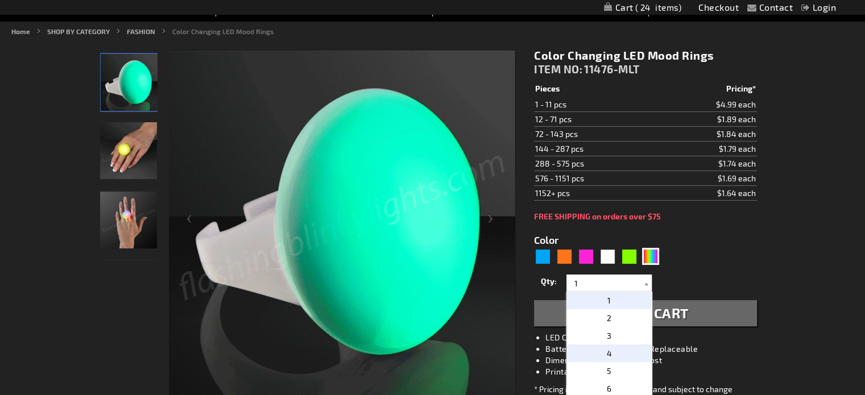
click at [632, 354] on p "4" at bounding box center [608, 353] width 85 height 18
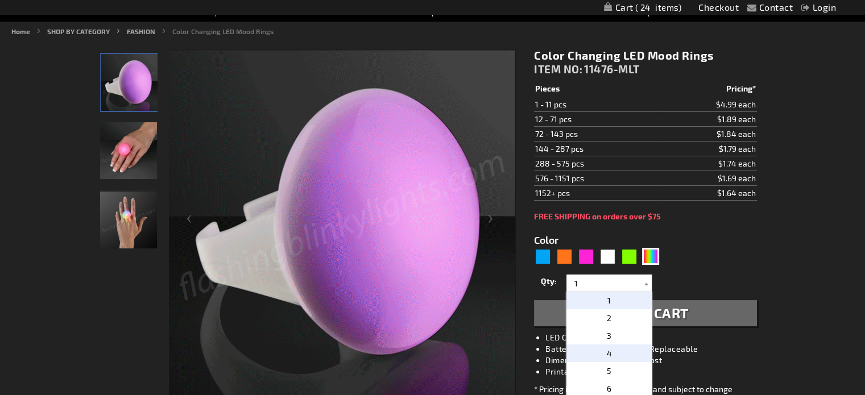
type input "4"
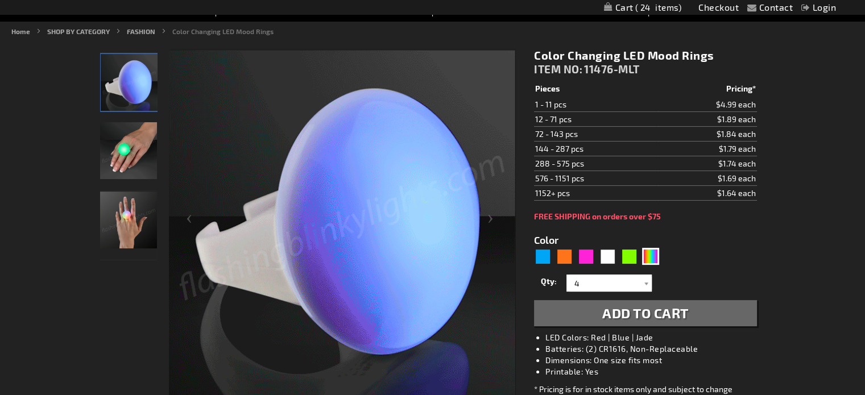
click at [656, 311] on span "Add to Cart" at bounding box center [645, 313] width 86 height 16
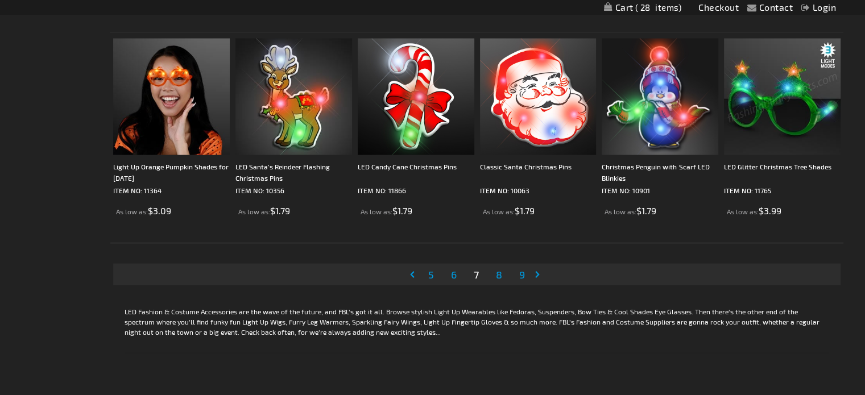
scroll to position [2201, 0]
click at [497, 272] on span "8" at bounding box center [499, 274] width 6 height 13
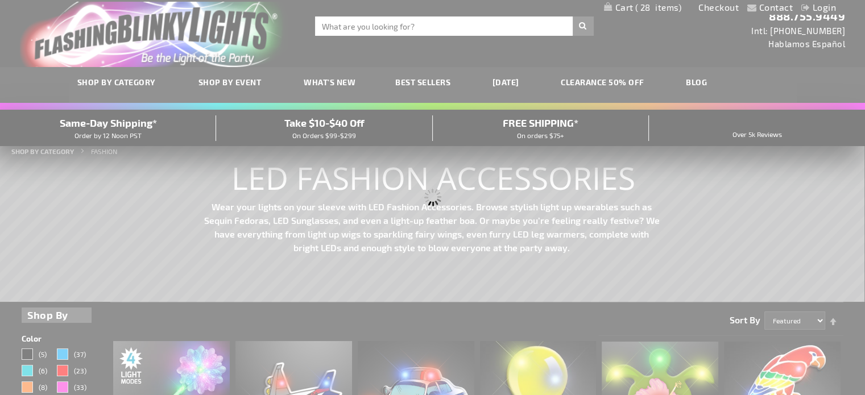
scroll to position [0, 0]
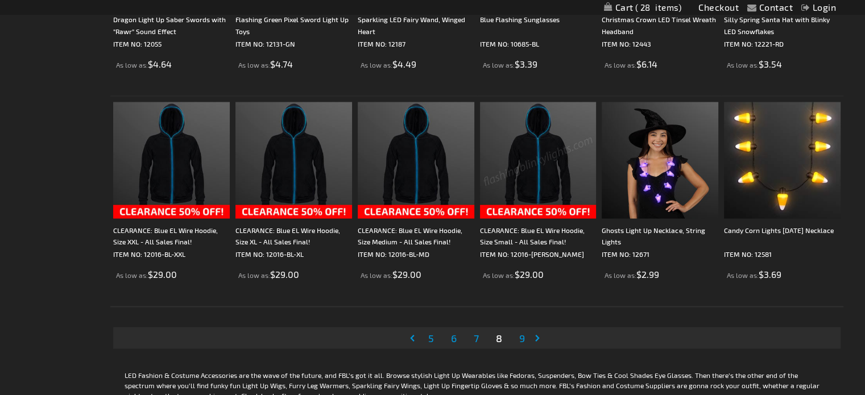
scroll to position [2137, 0]
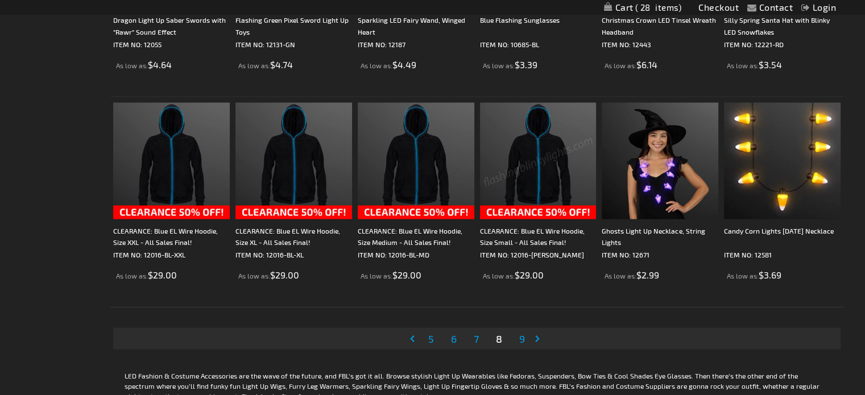
click at [524, 338] on span "9" at bounding box center [522, 338] width 6 height 13
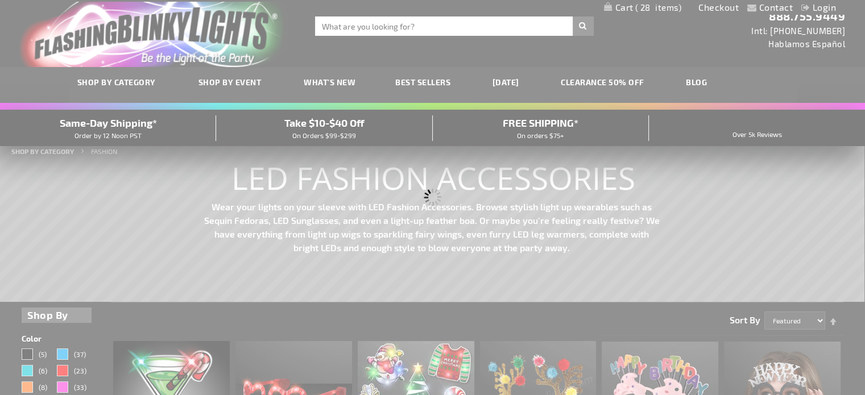
scroll to position [0, 0]
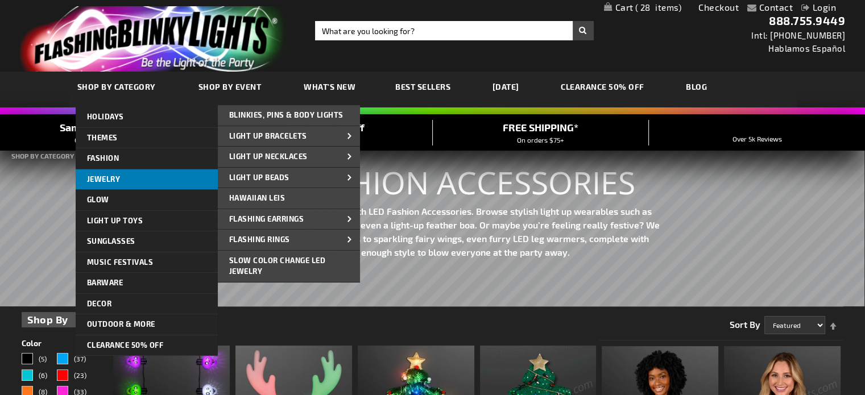
click at [114, 177] on span "Jewelry" at bounding box center [104, 179] width 34 height 9
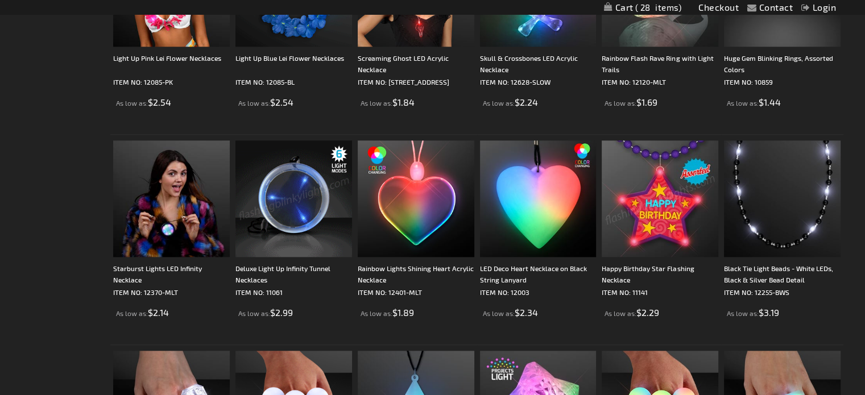
scroll to position [1259, 0]
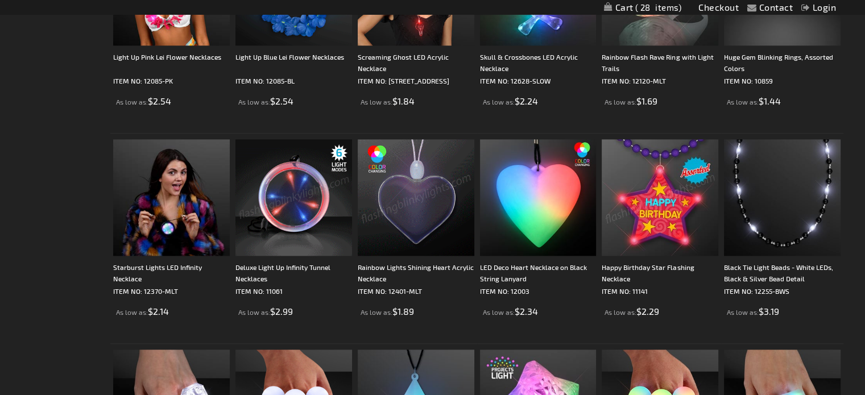
click at [414, 206] on img at bounding box center [416, 197] width 117 height 117
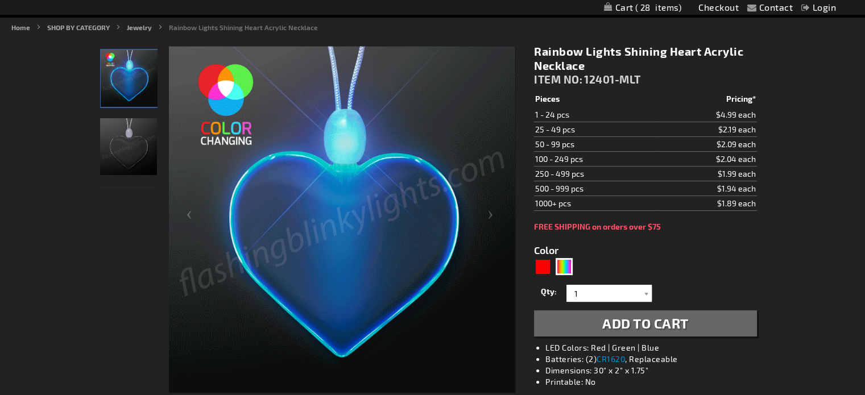
scroll to position [134, 0]
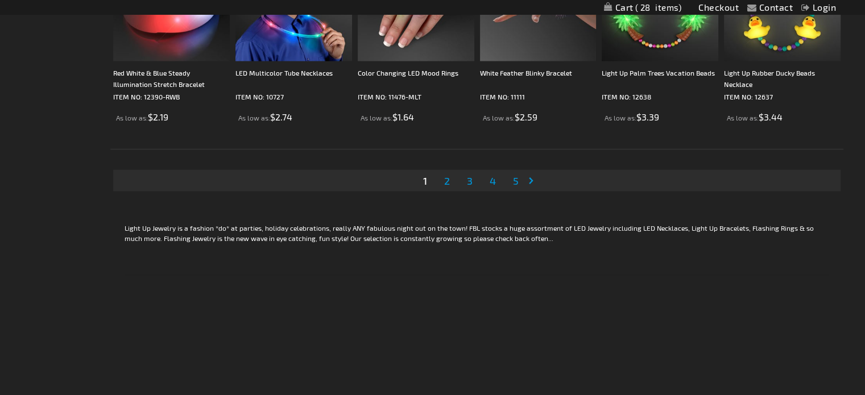
scroll to position [2295, 0]
click at [530, 179] on link "Page Next" at bounding box center [533, 180] width 11 height 17
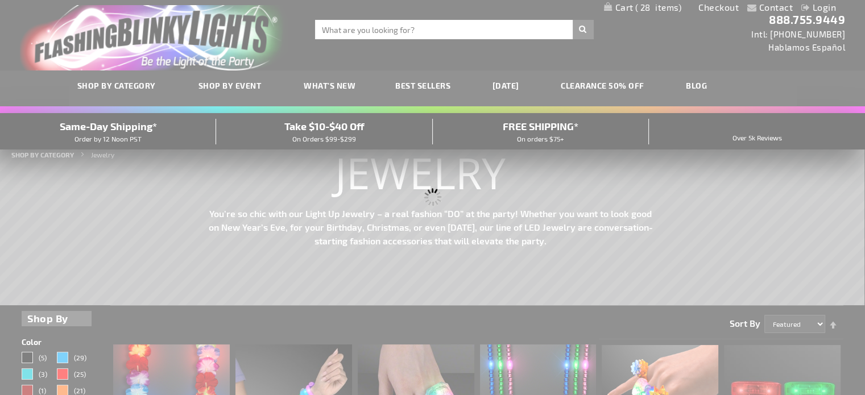
scroll to position [0, 0]
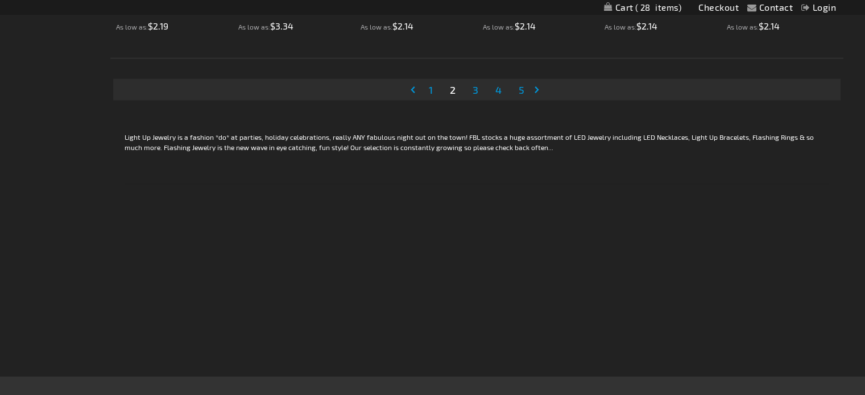
scroll to position [2386, 0]
click at [475, 87] on span "3" at bounding box center [475, 88] width 6 height 13
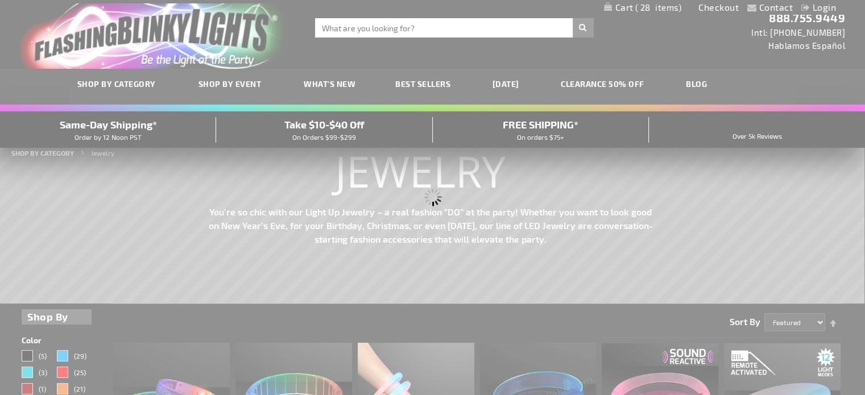
scroll to position [0, 0]
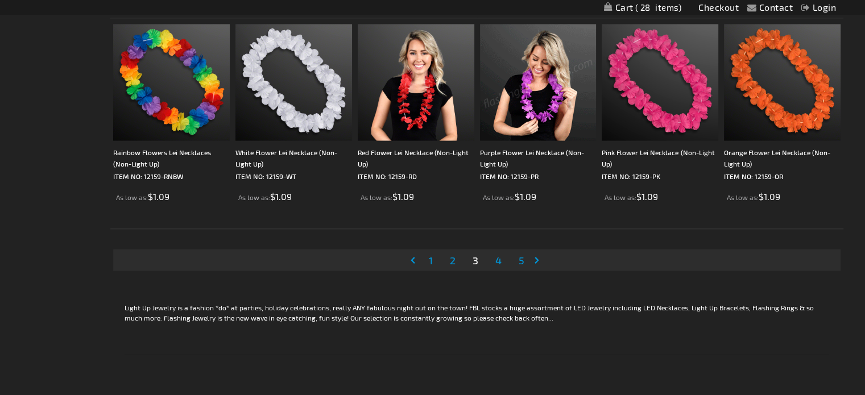
scroll to position [2216, 0]
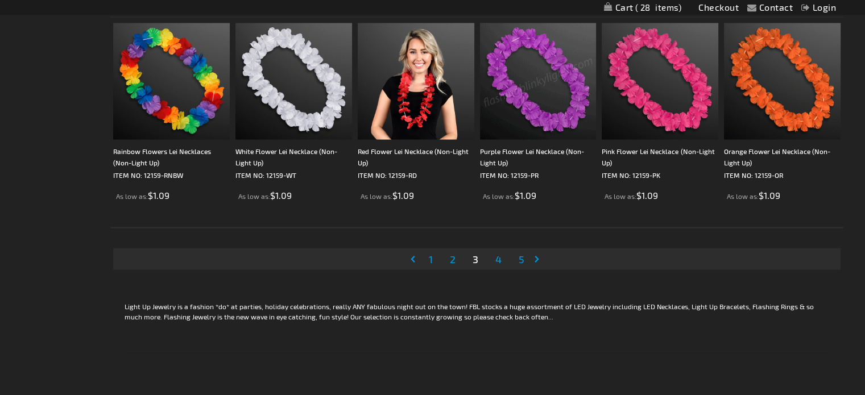
click at [537, 259] on link "Page Next" at bounding box center [538, 259] width 11 height 17
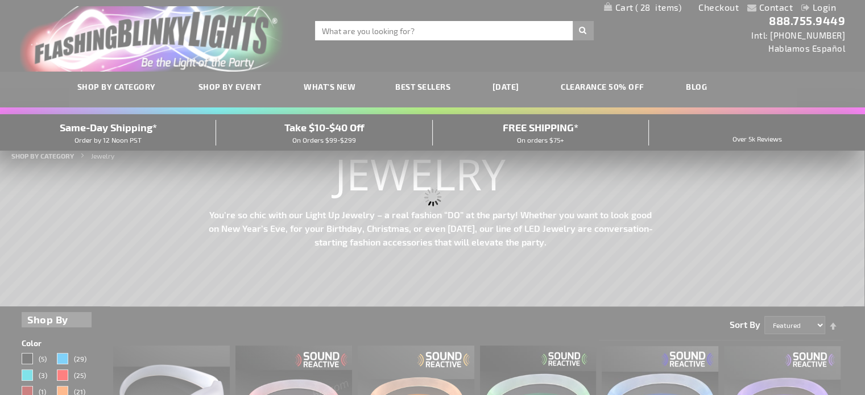
scroll to position [0, 0]
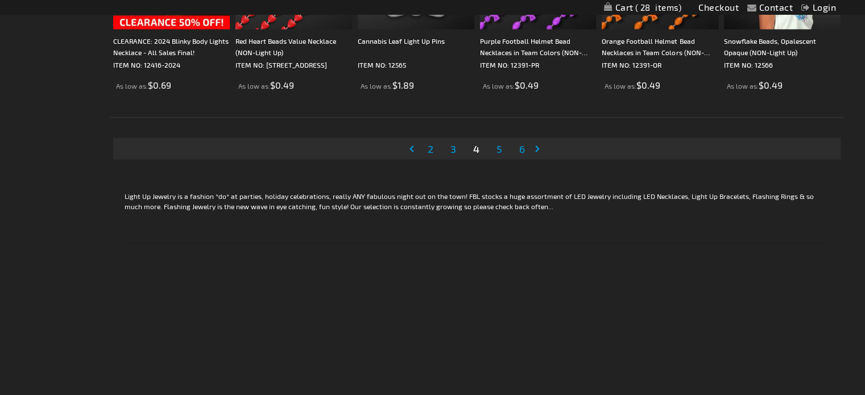
scroll to position [2340, 0]
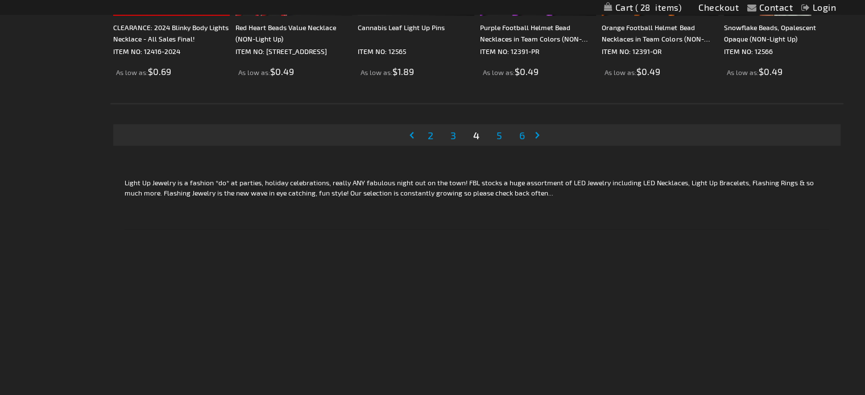
click at [497, 136] on span "5" at bounding box center [499, 135] width 6 height 13
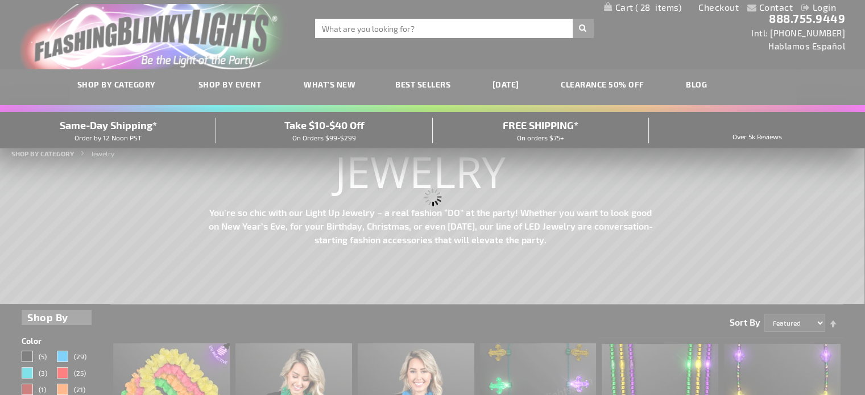
scroll to position [0, 0]
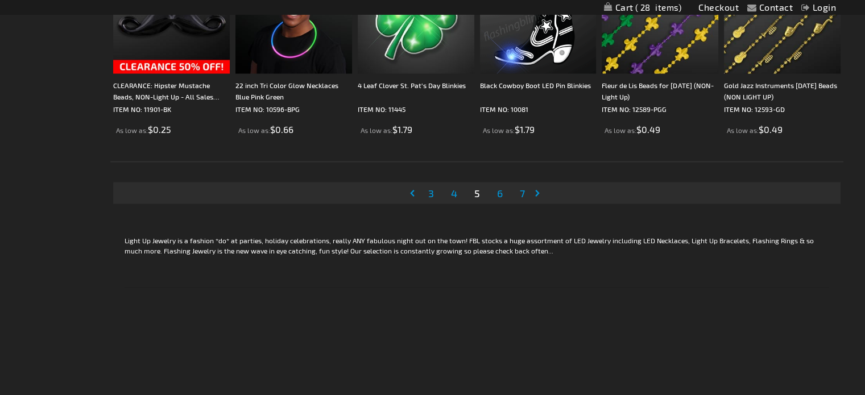
scroll to position [2281, 0]
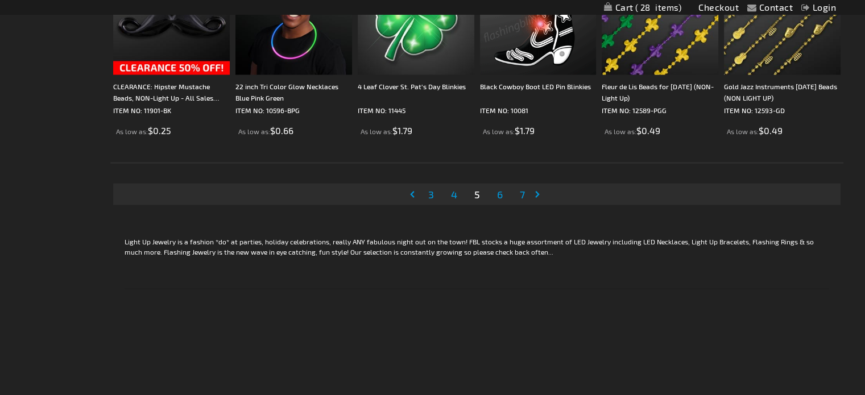
click at [500, 189] on span "6" at bounding box center [500, 194] width 6 height 13
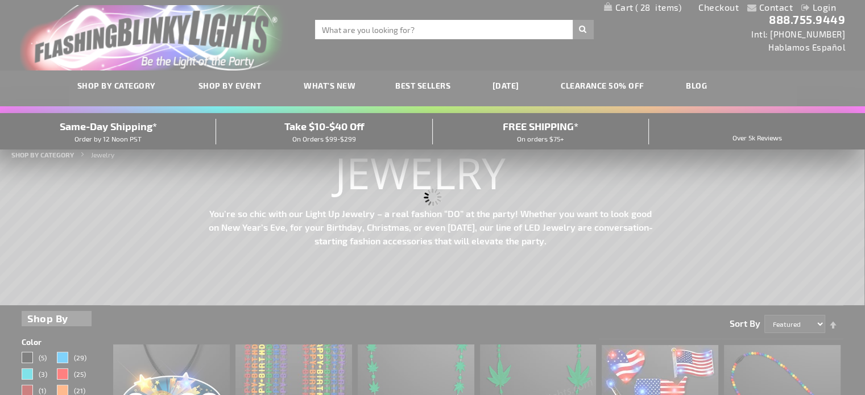
scroll to position [0, 0]
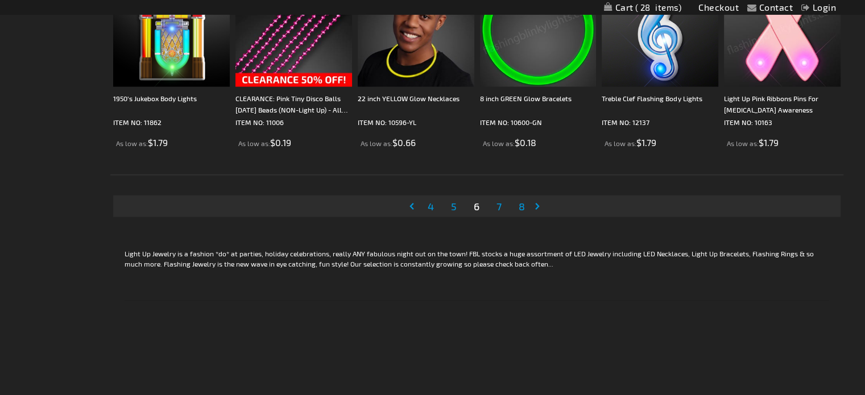
scroll to position [2269, 0]
click at [498, 204] on span "7" at bounding box center [498, 206] width 5 height 13
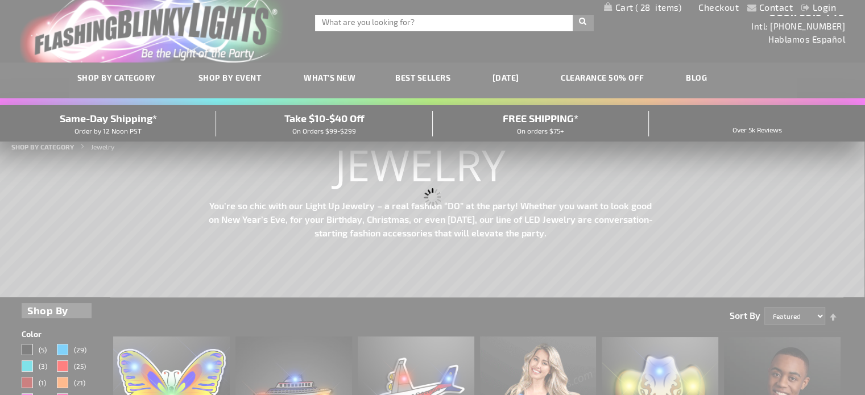
scroll to position [0, 0]
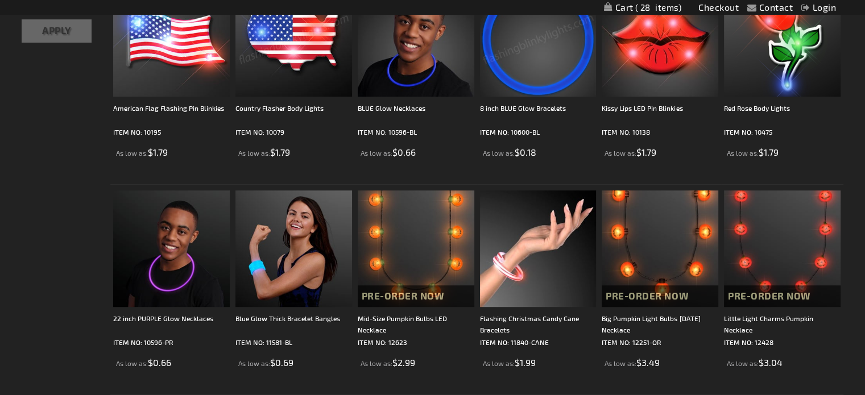
scroll to position [596, 0]
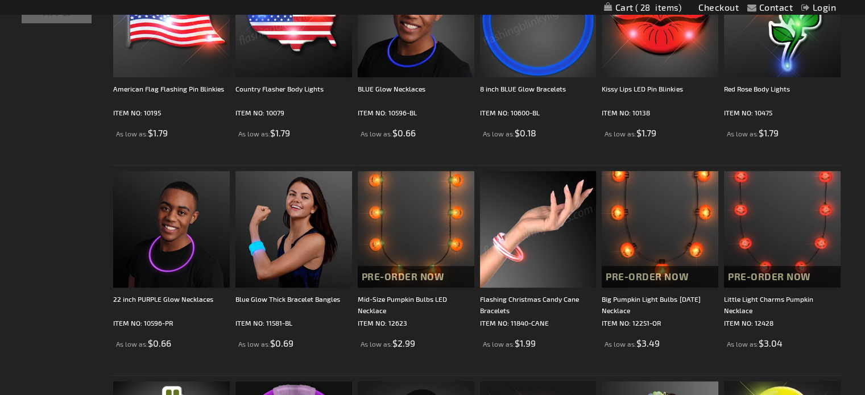
click at [498, 204] on img at bounding box center [538, 229] width 117 height 117
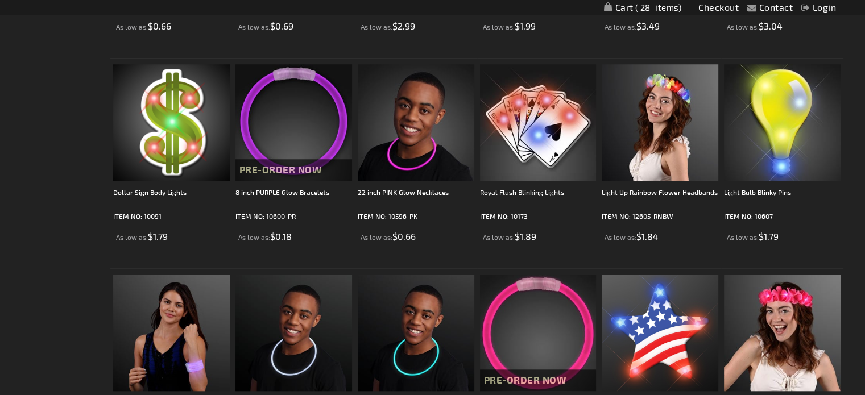
scroll to position [912, 0]
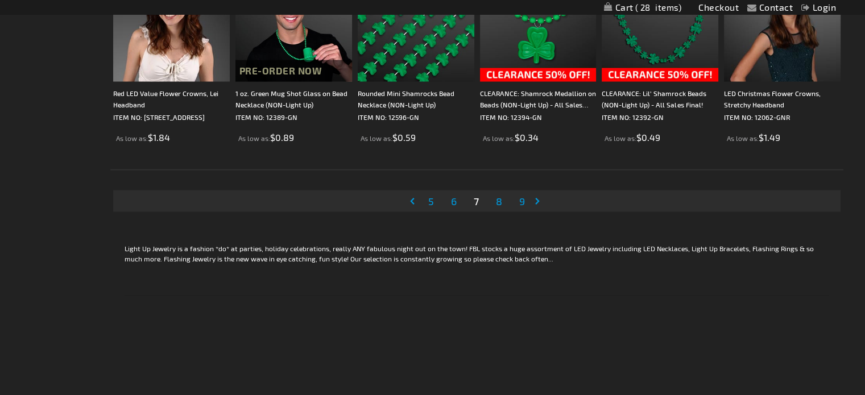
scroll to position [2274, 0]
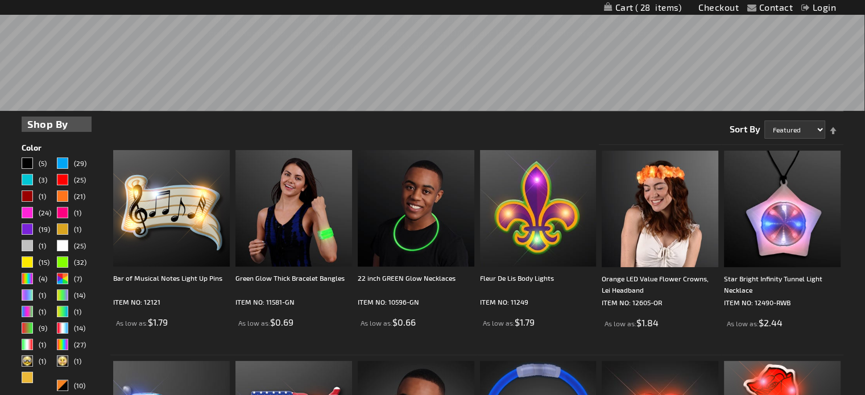
scroll to position [0, 0]
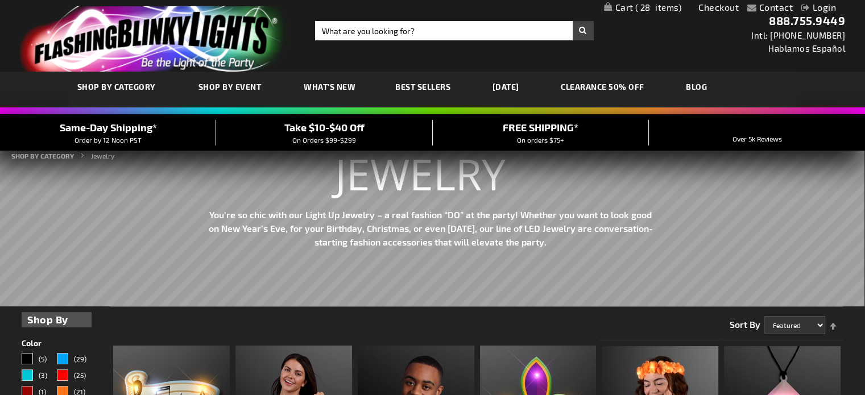
click at [599, 85] on link "CLEARANCE 50% OFF" at bounding box center [602, 87] width 101 height 38
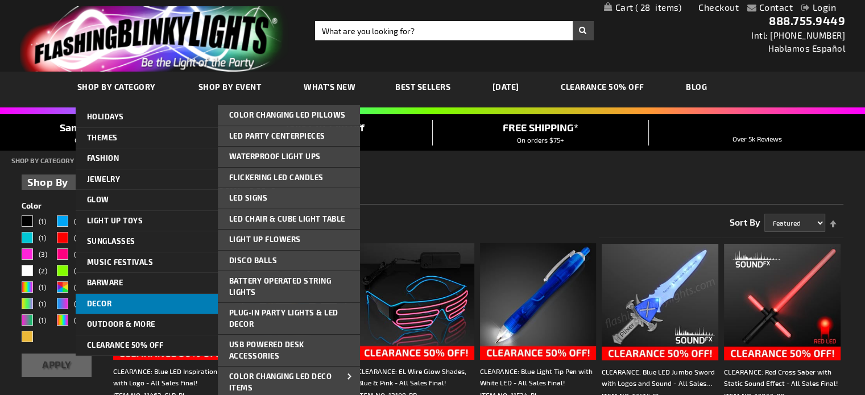
click at [90, 304] on span "Decor" at bounding box center [99, 303] width 25 height 9
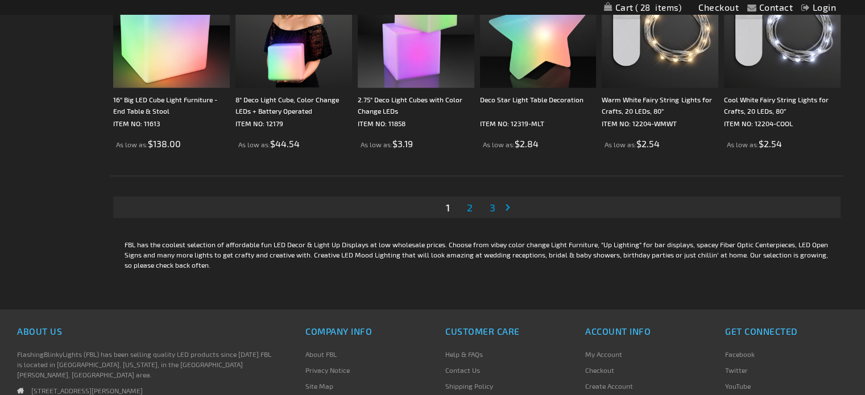
scroll to position [2318, 0]
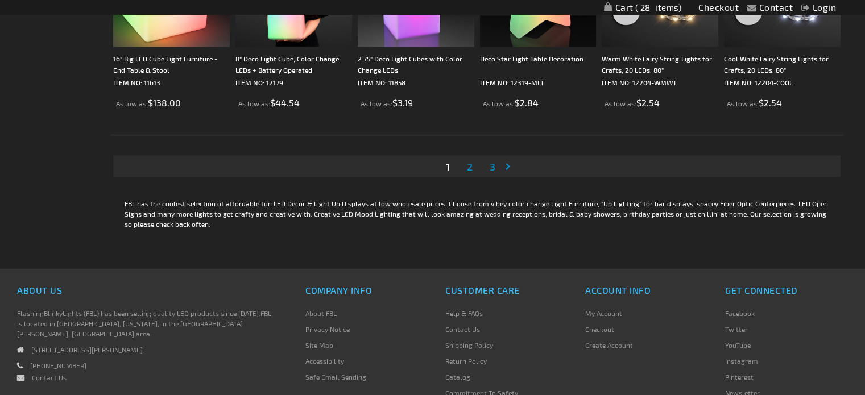
click at [508, 167] on link "Page Next" at bounding box center [509, 166] width 11 height 17
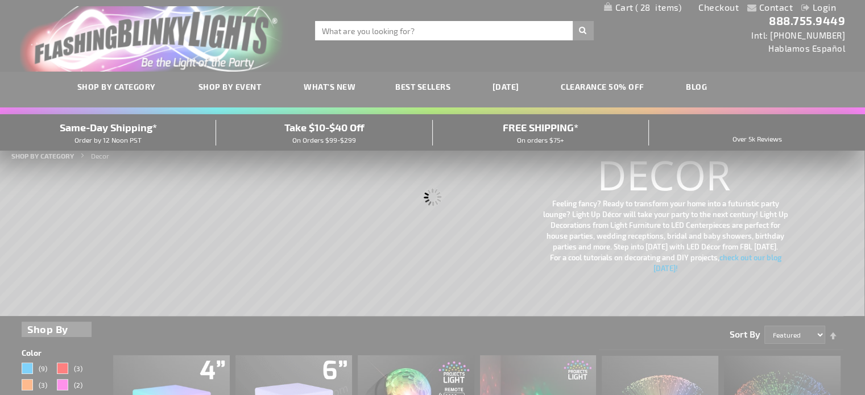
scroll to position [0, 0]
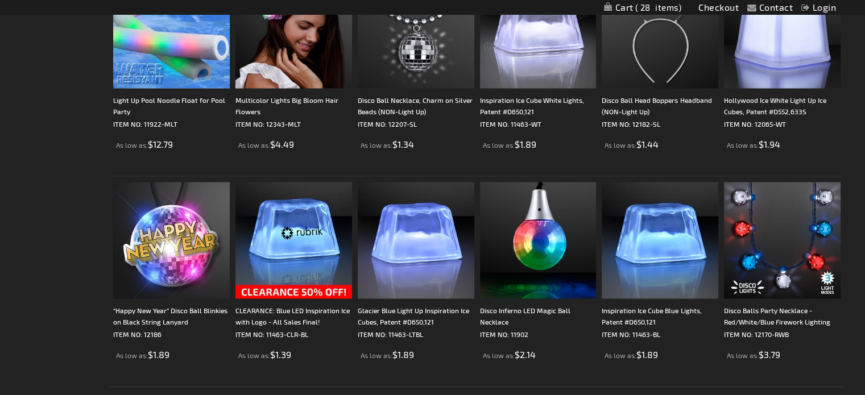
scroll to position [2318, 0]
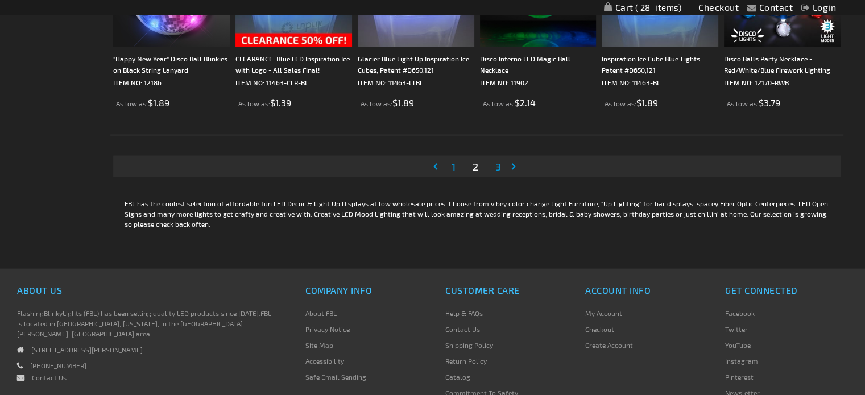
click at [497, 165] on span "3" at bounding box center [498, 166] width 6 height 13
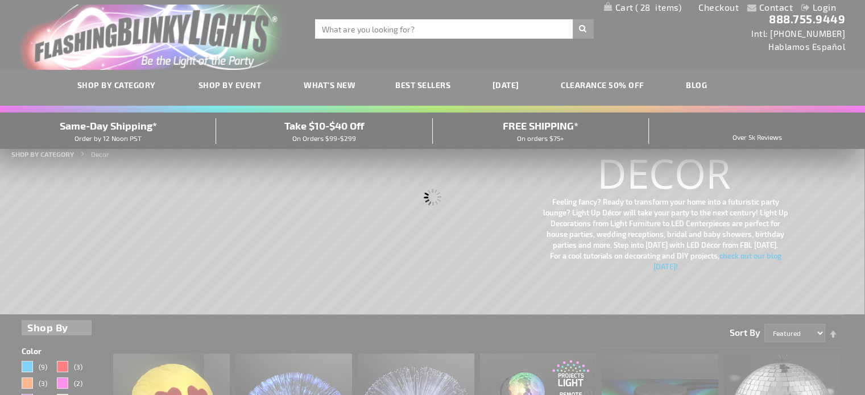
scroll to position [0, 0]
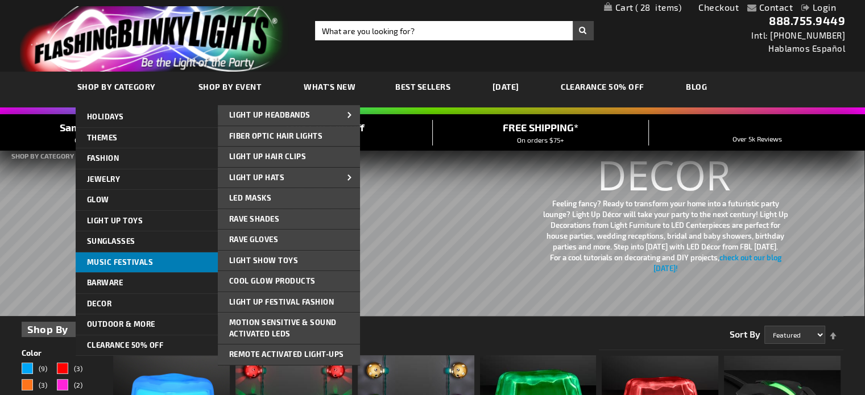
drag, startPoint x: 125, startPoint y: 261, endPoint x: 113, endPoint y: 259, distance: 12.6
click at [113, 259] on span "Music Festivals" at bounding box center [120, 262] width 67 height 9
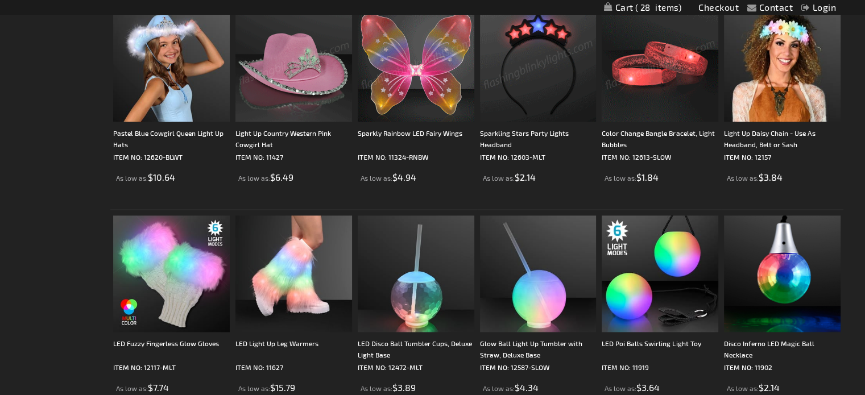
scroll to position [1403, 0]
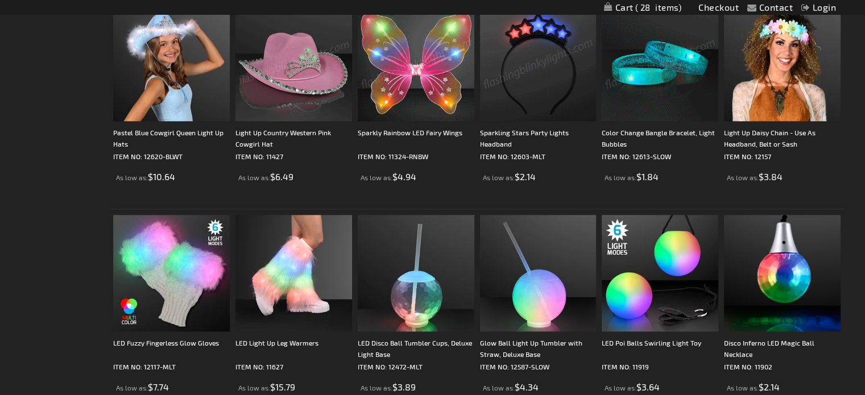
click at [661, 73] on img at bounding box center [659, 63] width 117 height 117
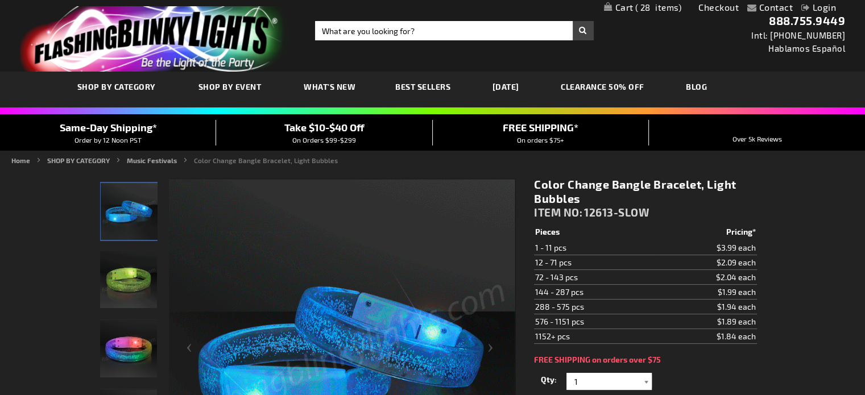
click at [646, 375] on div at bounding box center [645, 381] width 11 height 17
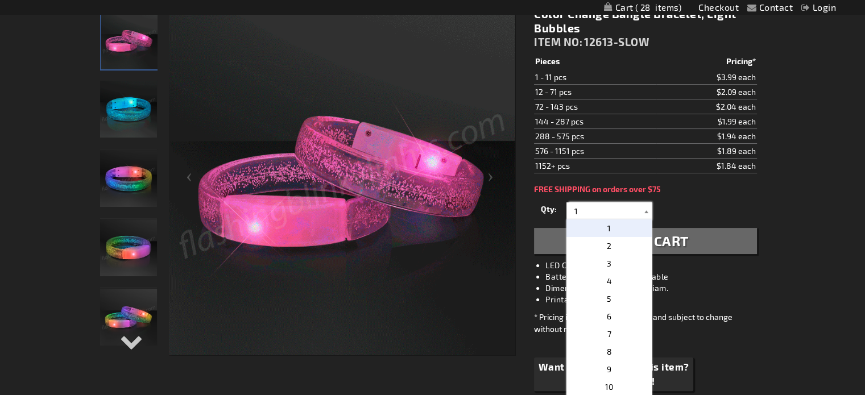
scroll to position [172, 0]
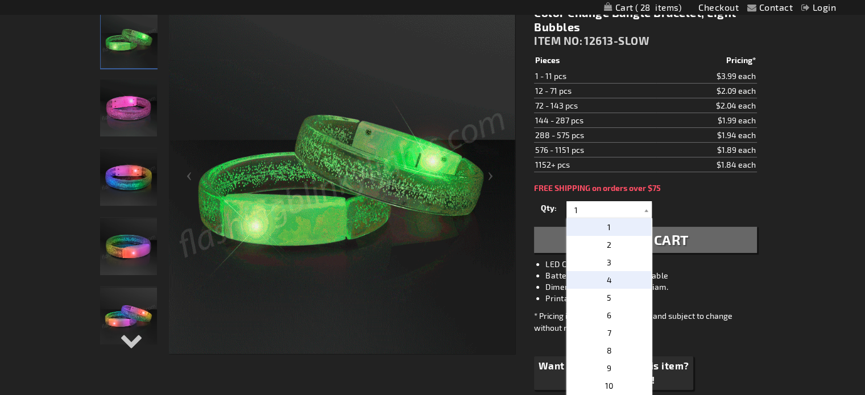
click at [622, 281] on p "4" at bounding box center [608, 280] width 85 height 18
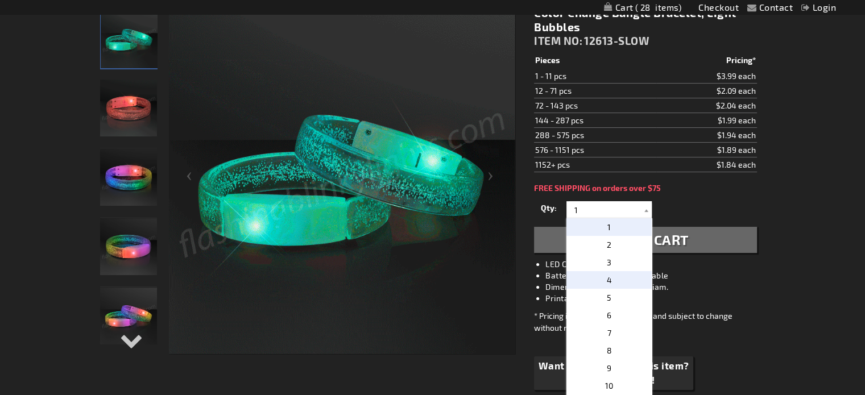
type input "4"
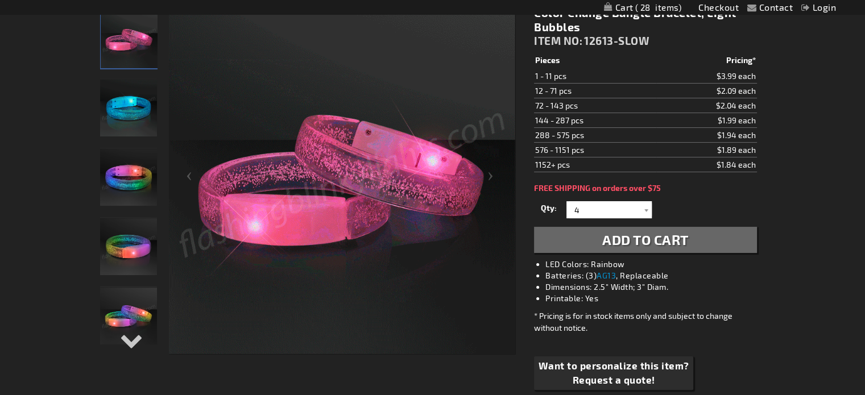
click at [645, 238] on span "Add to Cart" at bounding box center [645, 239] width 86 height 16
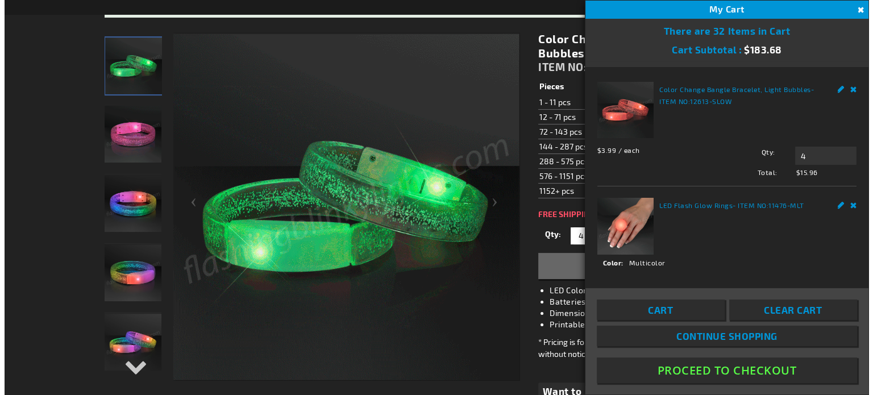
scroll to position [198, 0]
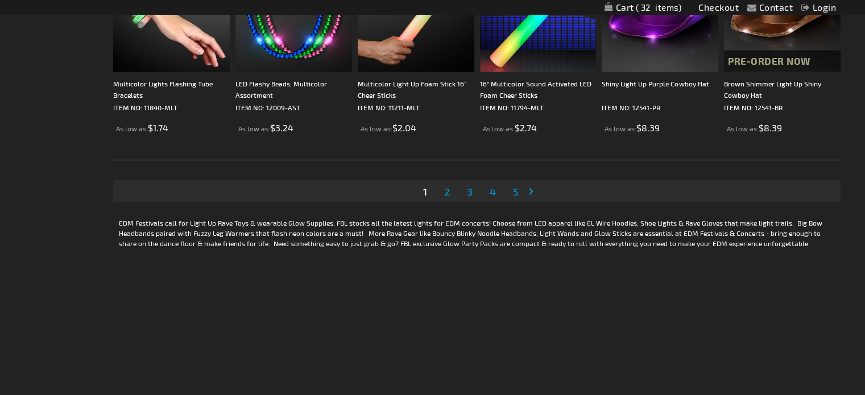
scroll to position [2294, 0]
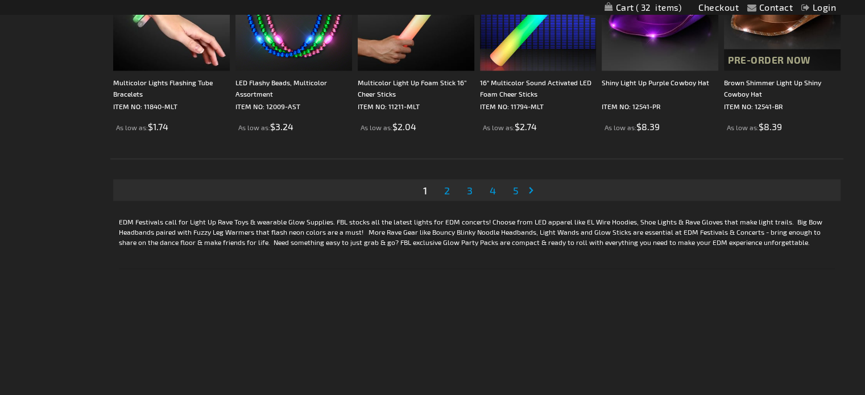
click at [530, 194] on link "Page Next" at bounding box center [533, 190] width 11 height 17
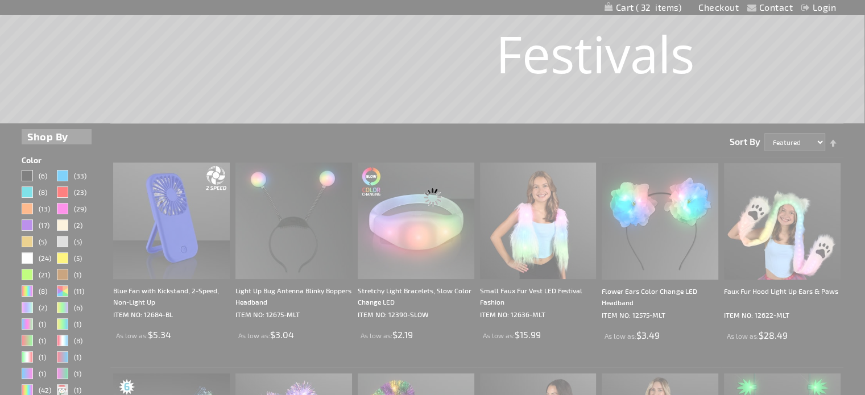
scroll to position [193, 0]
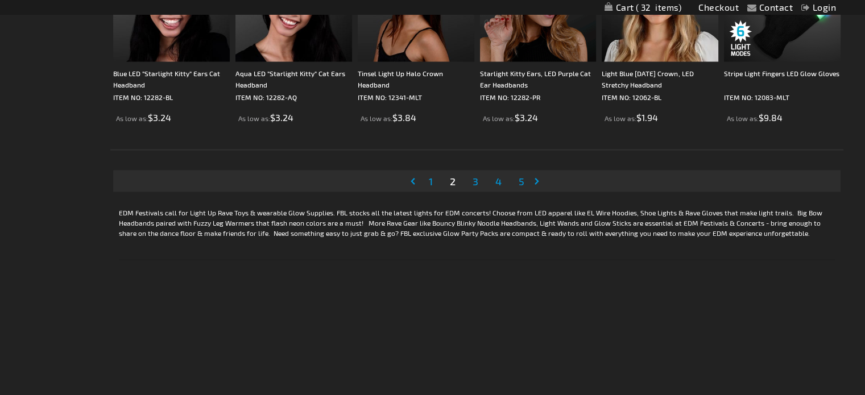
scroll to position [2305, 0]
click at [475, 175] on span "3" at bounding box center [475, 180] width 6 height 13
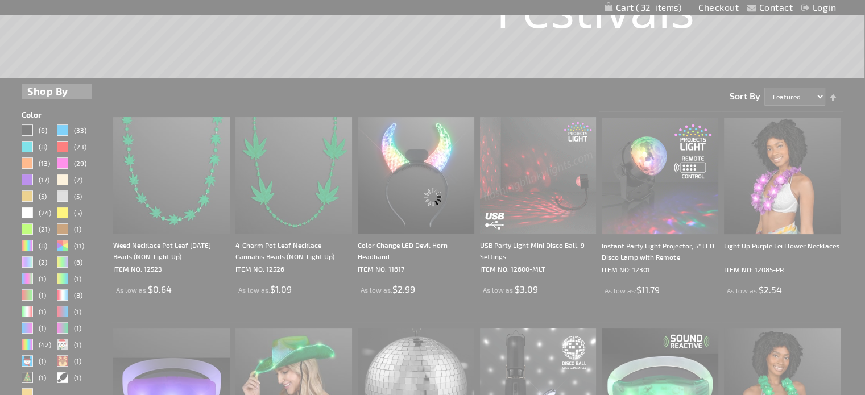
scroll to position [239, 0]
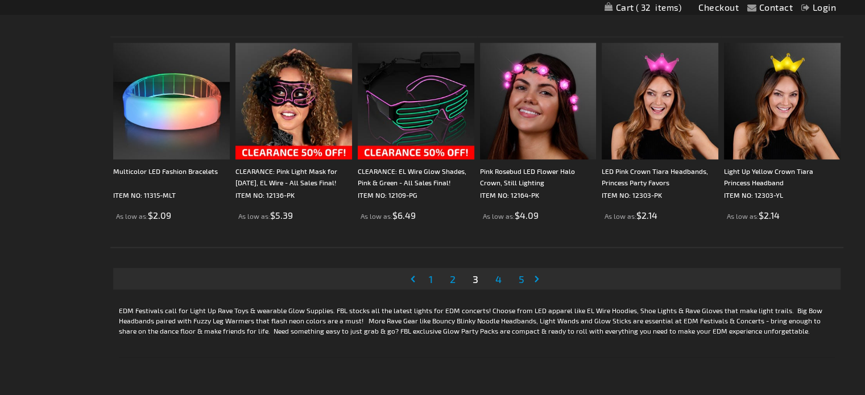
scroll to position [2205, 0]
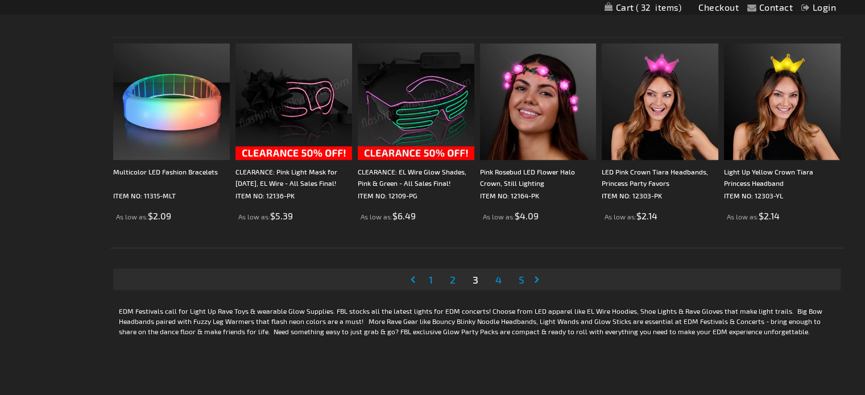
click at [499, 280] on span "4" at bounding box center [498, 279] width 6 height 13
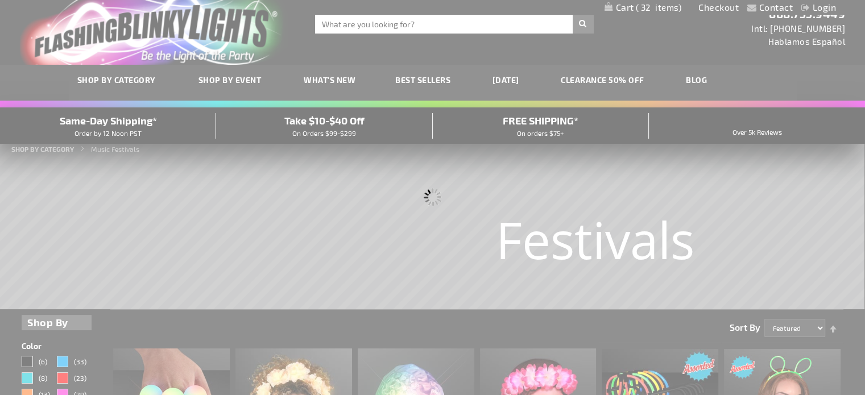
scroll to position [0, 0]
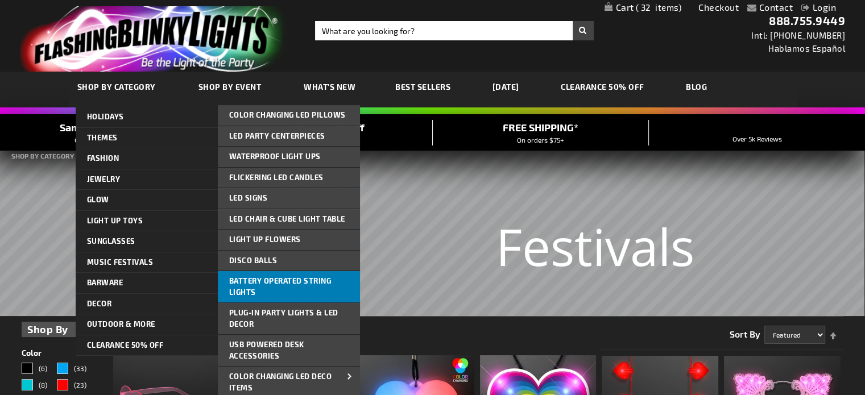
click at [251, 286] on link "Battery Operated String Lights" at bounding box center [289, 286] width 142 height 31
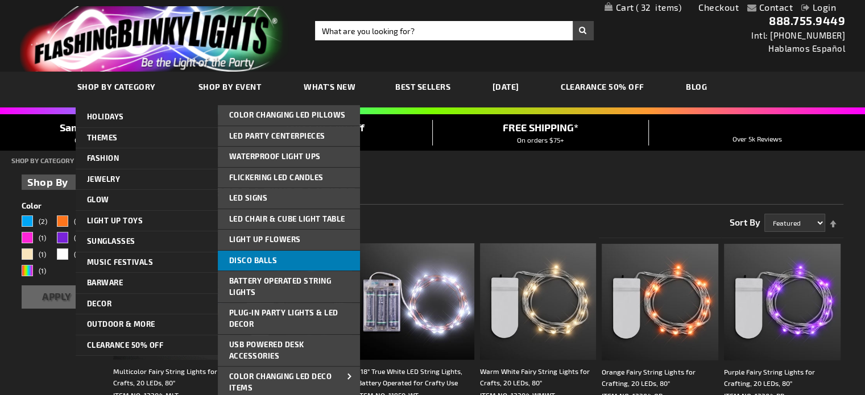
click at [255, 257] on span "Disco Balls" at bounding box center [253, 260] width 48 height 9
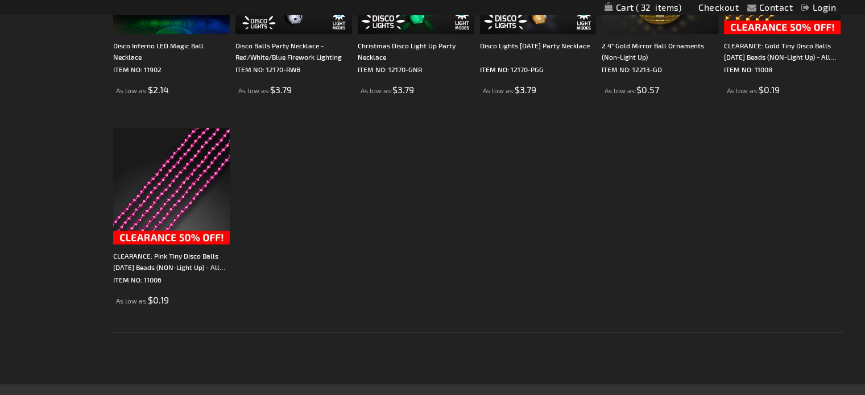
scroll to position [748, 0]
